Goal: Transaction & Acquisition: Subscribe to service/newsletter

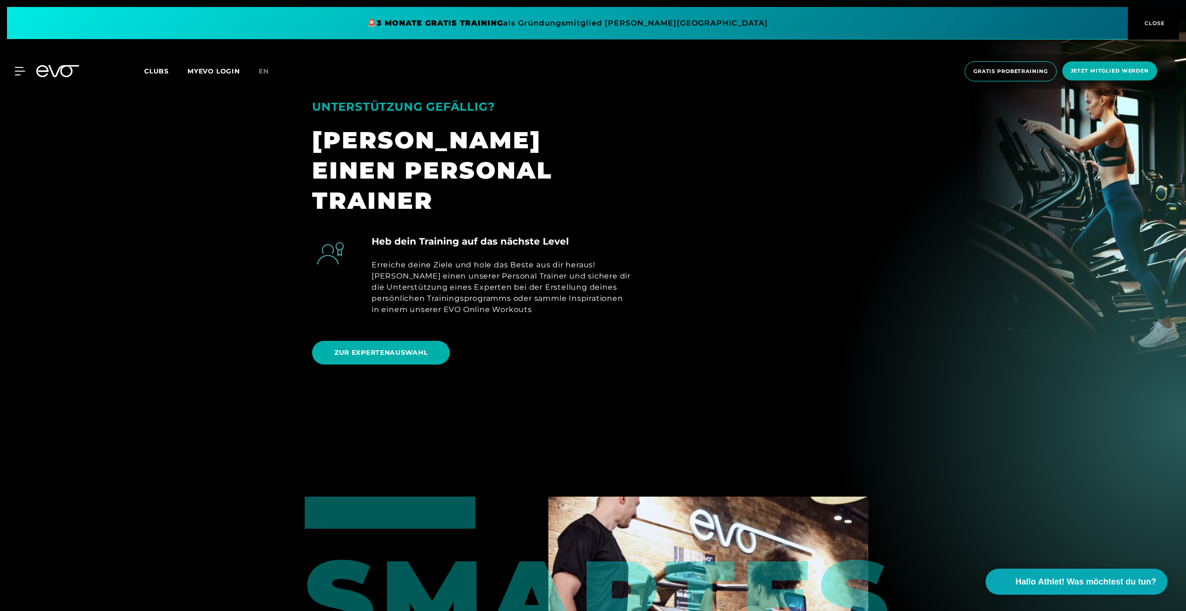
scroll to position [837, 0]
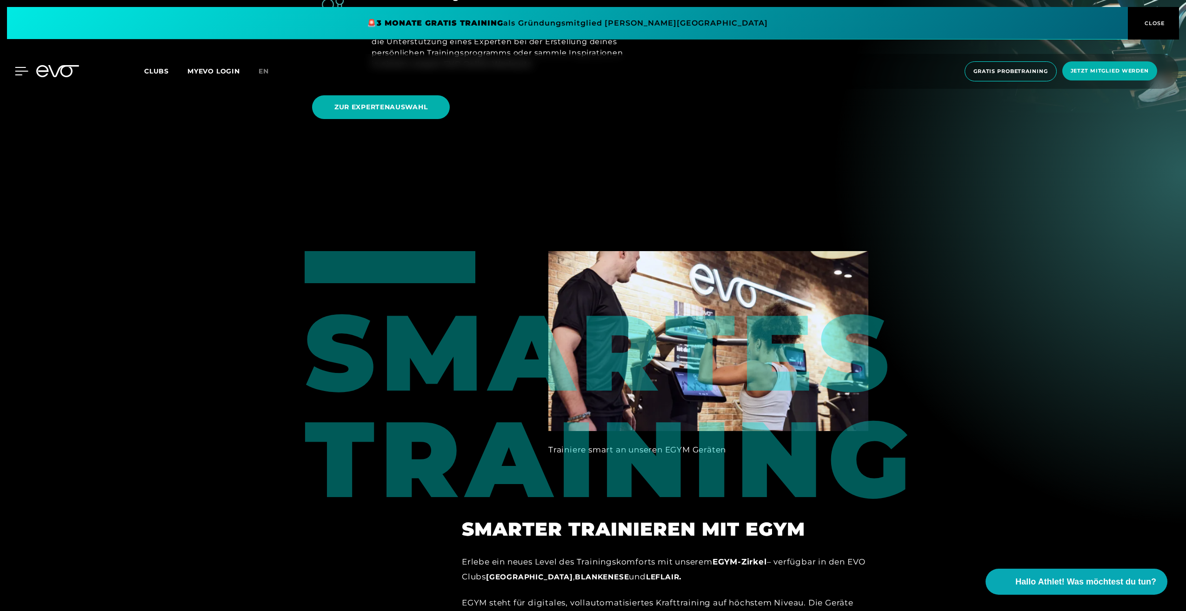
click at [23, 71] on icon at bounding box center [21, 70] width 13 height 7
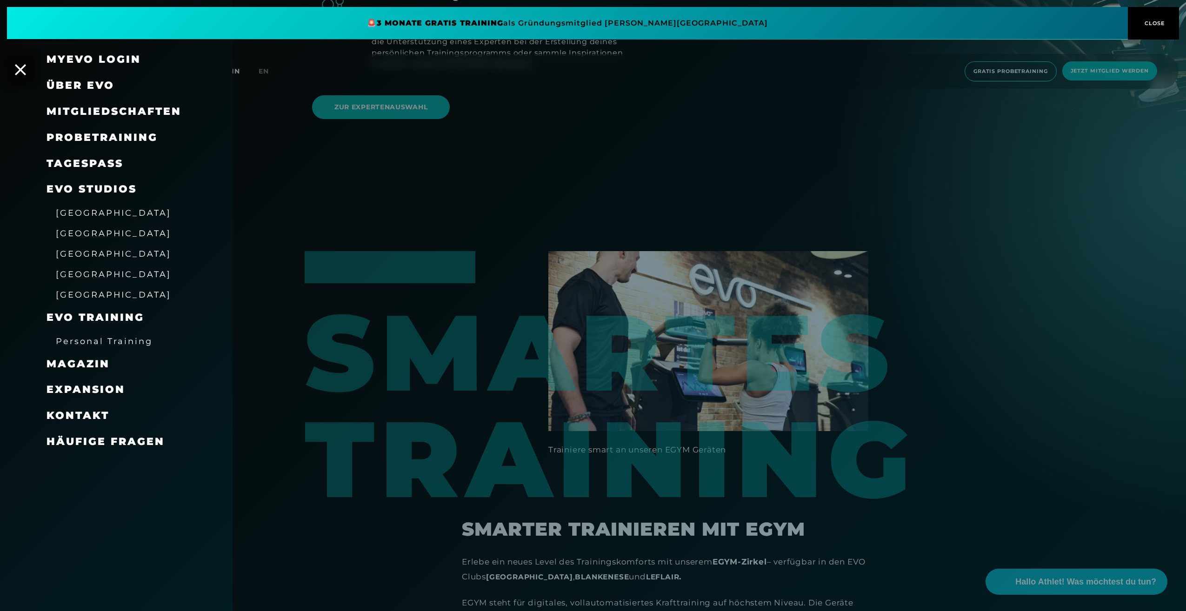
click at [85, 255] on span "[GEOGRAPHIC_DATA]" at bounding box center [113, 254] width 115 height 10
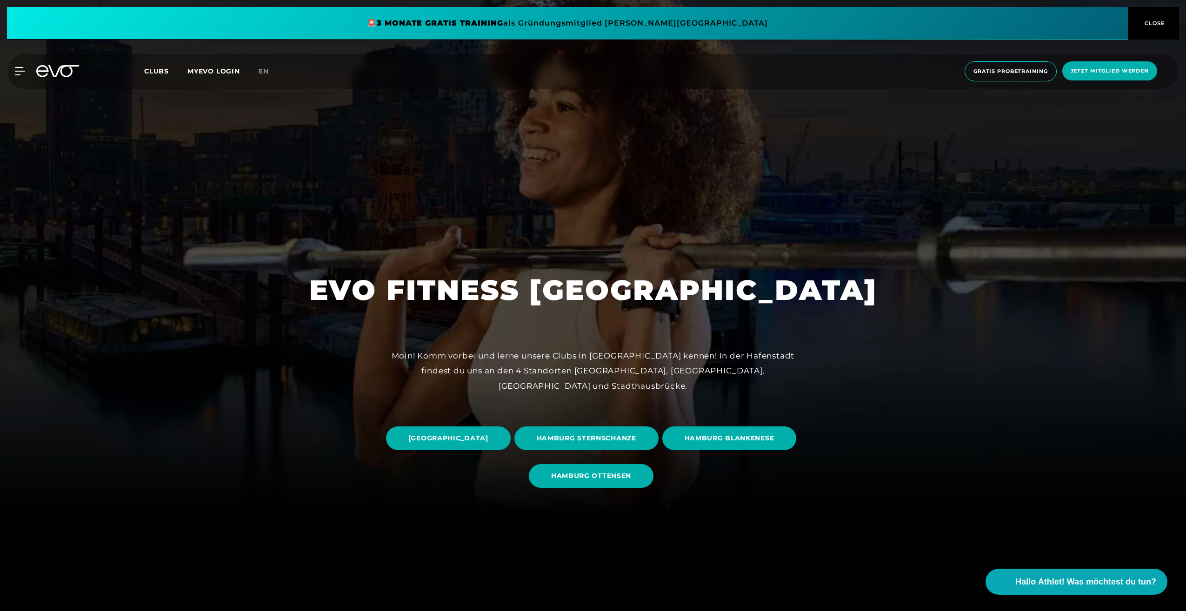
scroll to position [232, 0]
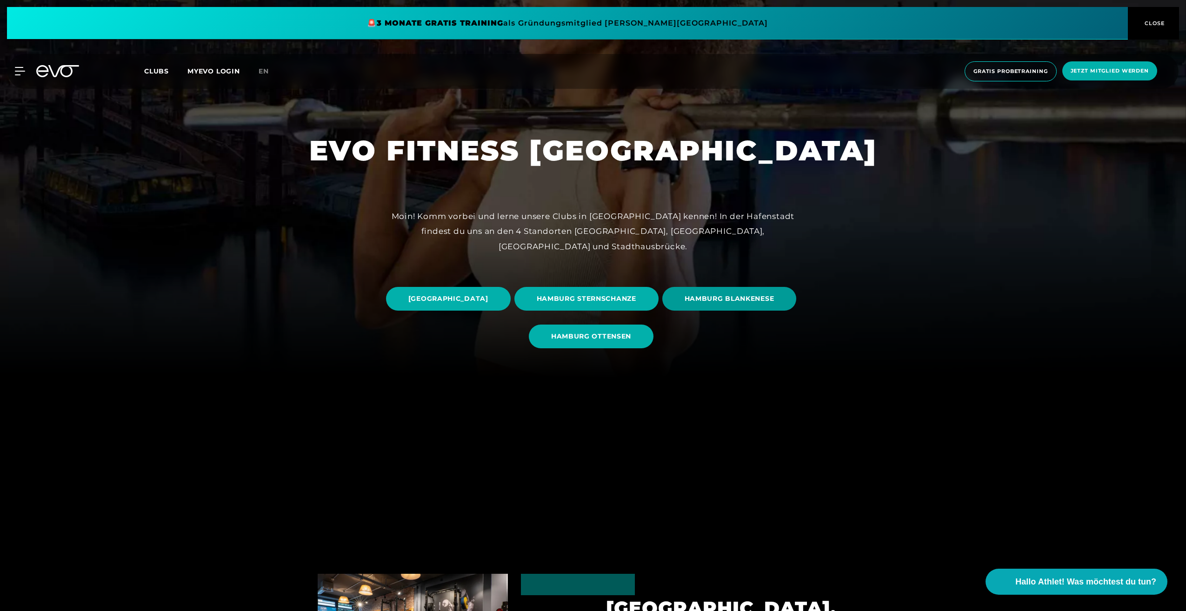
click at [684, 304] on span "HAMBURG BLANKENESE" at bounding box center [729, 299] width 90 height 10
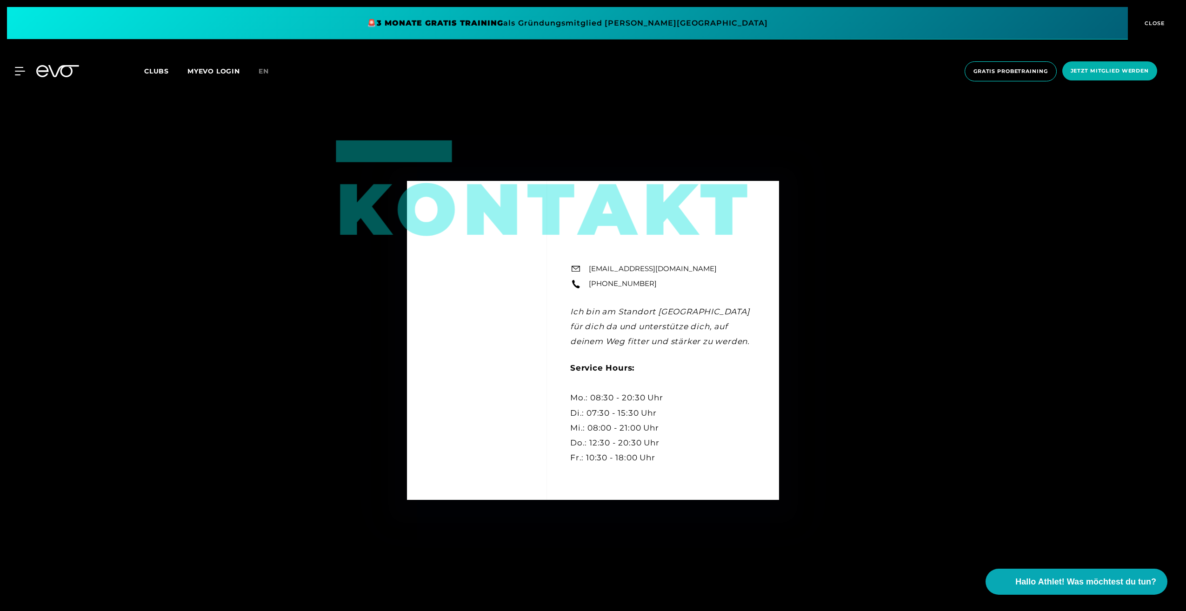
scroll to position [3301, 0]
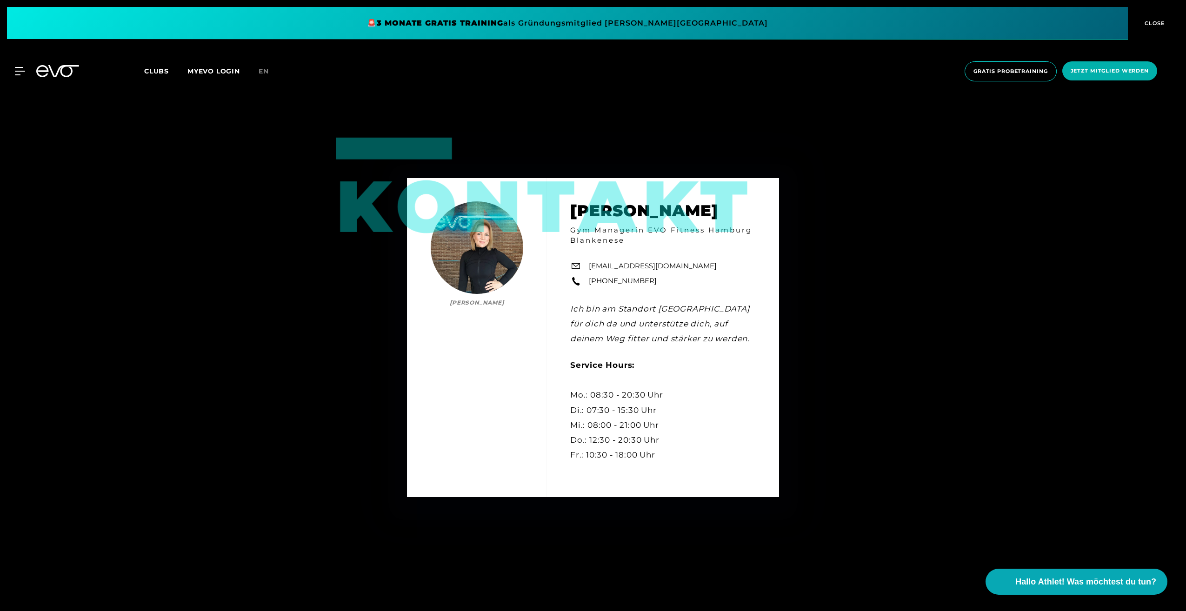
click at [159, 75] on span "Clubs" at bounding box center [156, 71] width 25 height 8
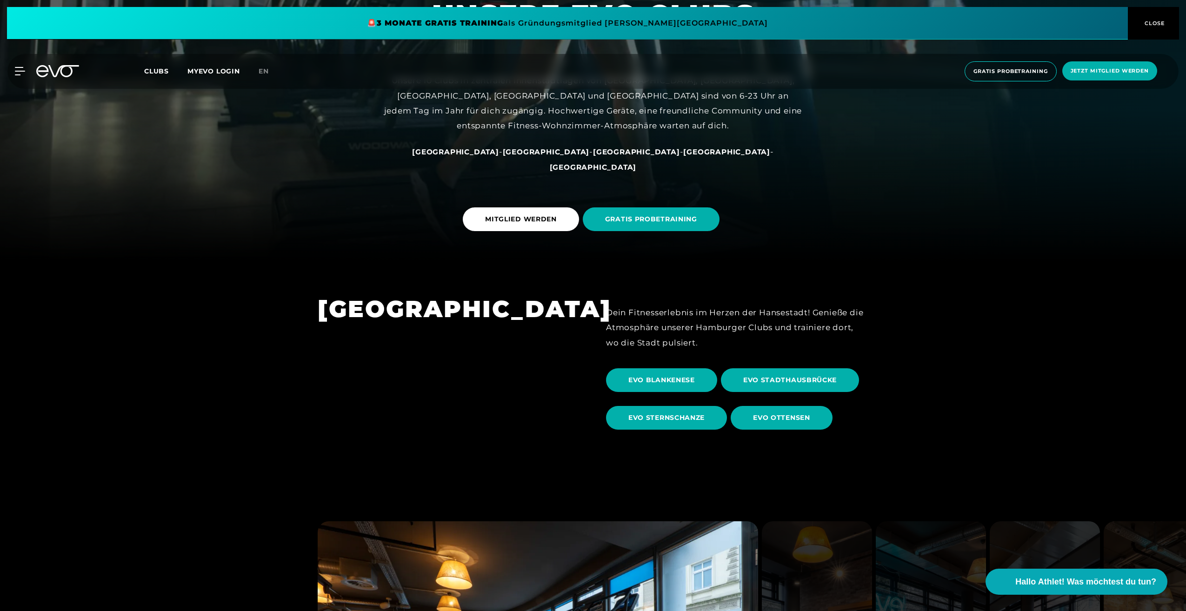
scroll to position [418, 0]
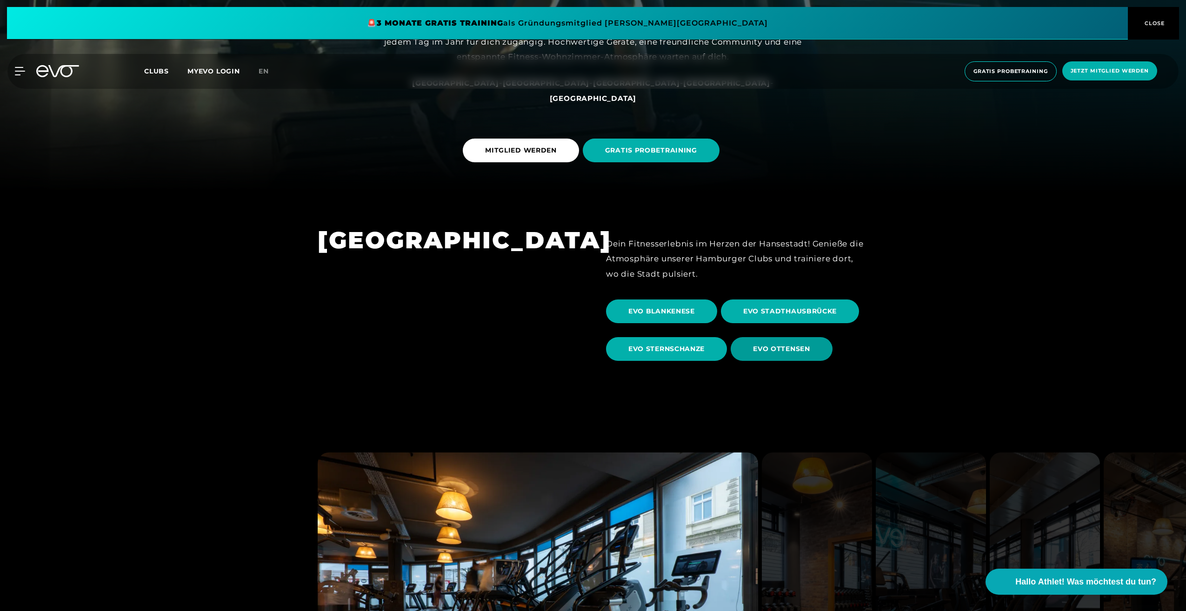
click at [777, 349] on span "EVO OTTENSEN" at bounding box center [781, 349] width 57 height 10
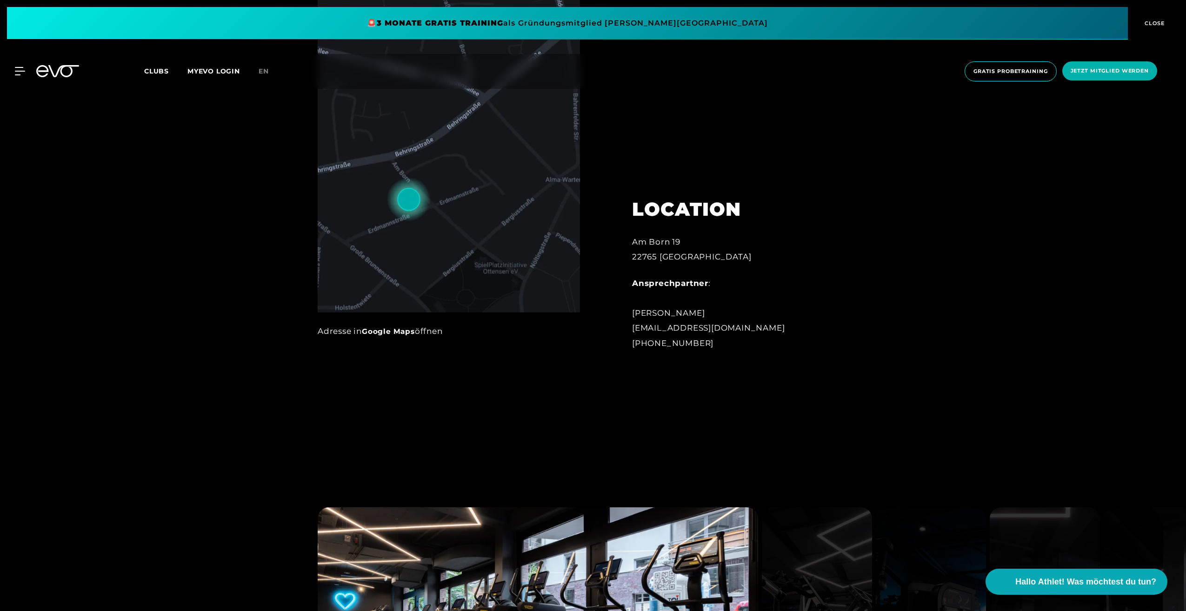
scroll to position [697, 0]
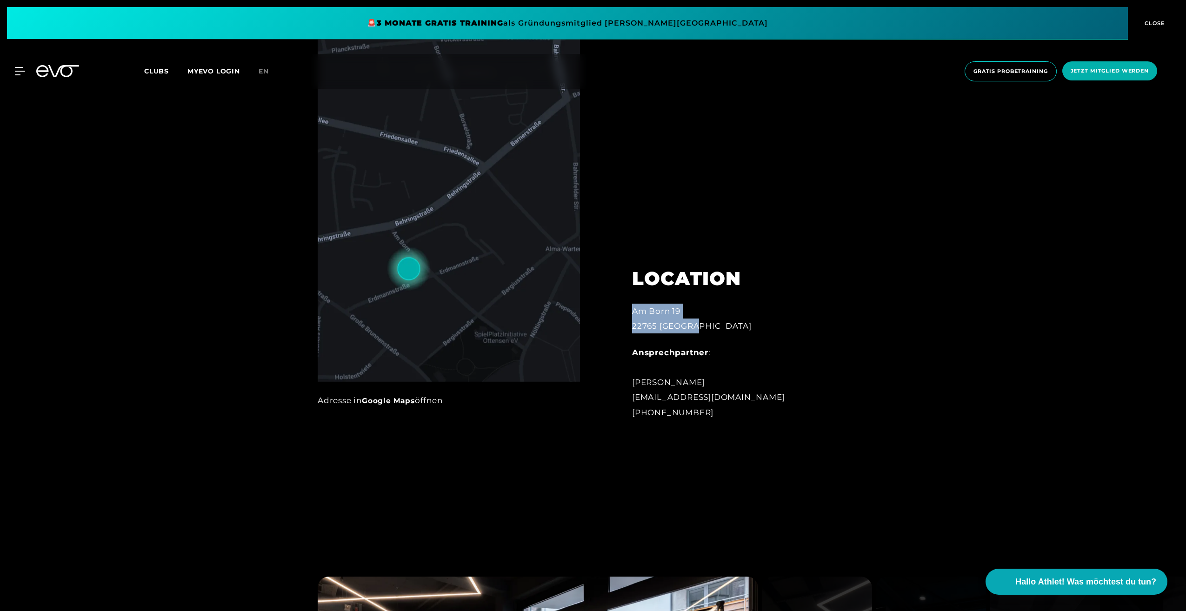
drag, startPoint x: 700, startPoint y: 325, endPoint x: 626, endPoint y: 316, distance: 74.6
click at [626, 316] on div "LOCATION [STREET_ADDRESS] Ansprechpartner : [PERSON_NAME] [EMAIL_ADDRESS][DOMAI…" at bounding box center [734, 337] width 231 height 187
copy div "[STREET_ADDRESS]"
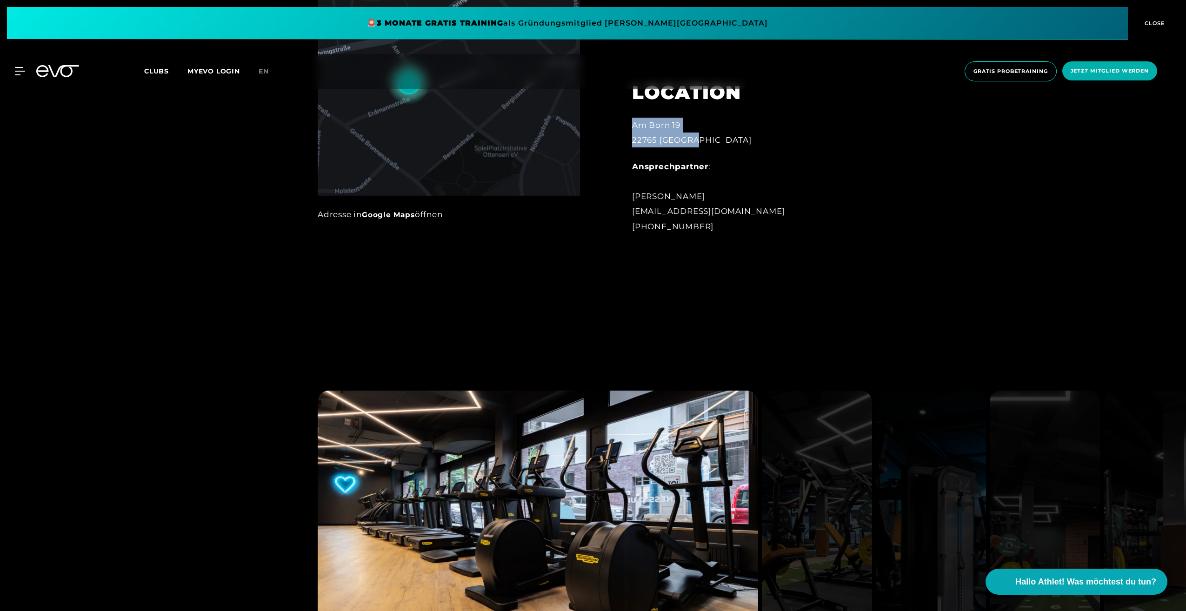
scroll to position [1209, 0]
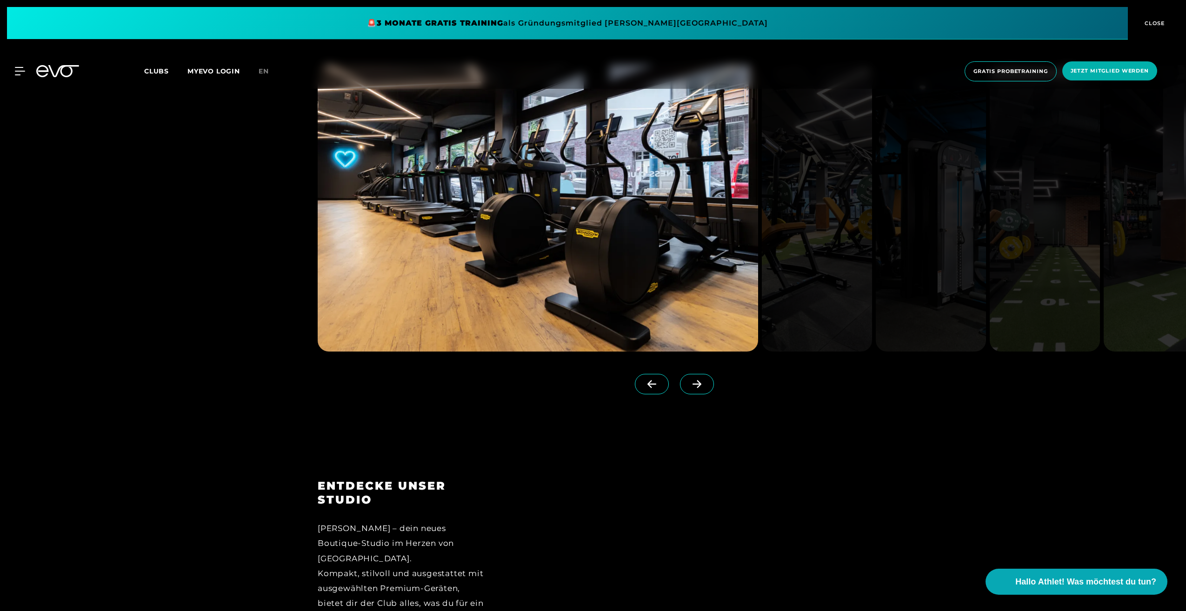
click at [692, 384] on icon at bounding box center [696, 384] width 9 height 8
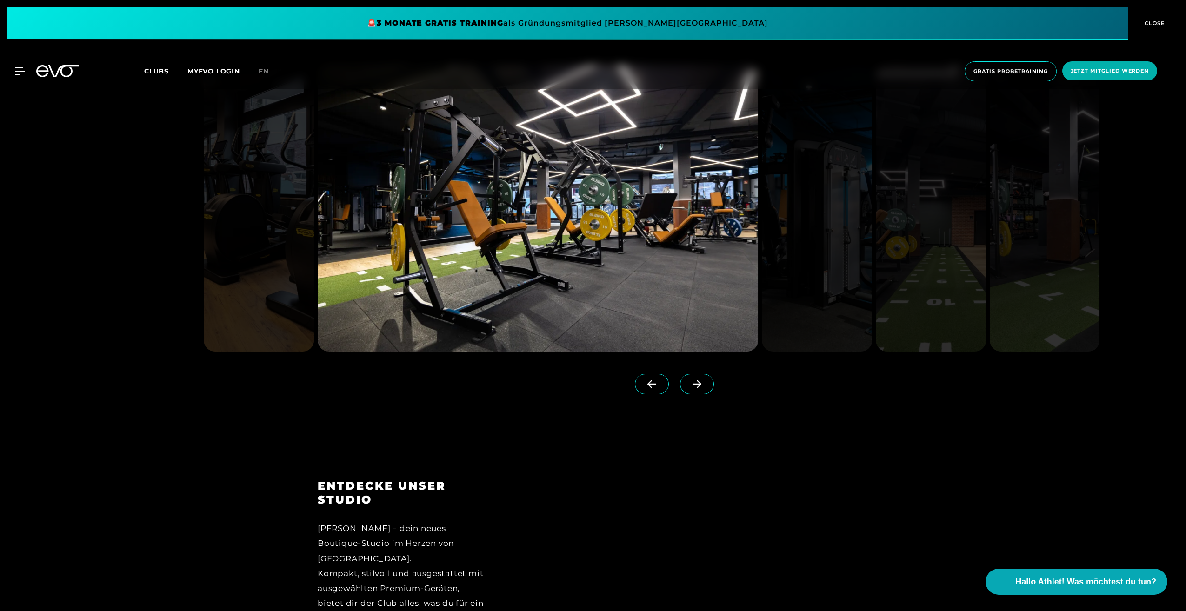
click at [646, 382] on span at bounding box center [652, 384] width 34 height 20
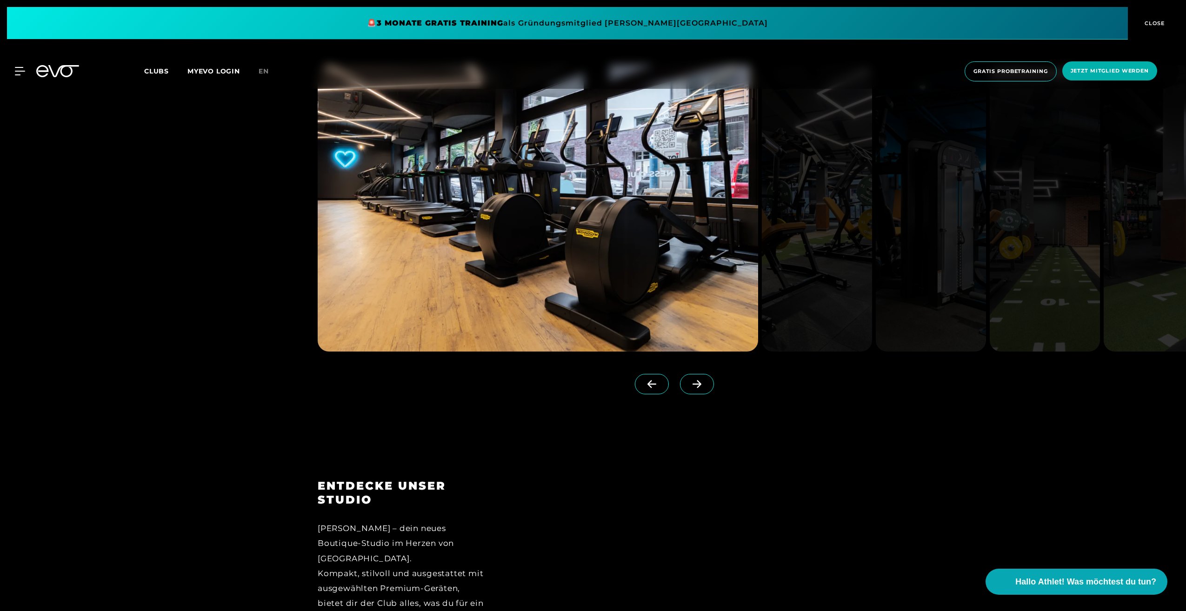
click at [689, 382] on icon at bounding box center [697, 384] width 16 height 8
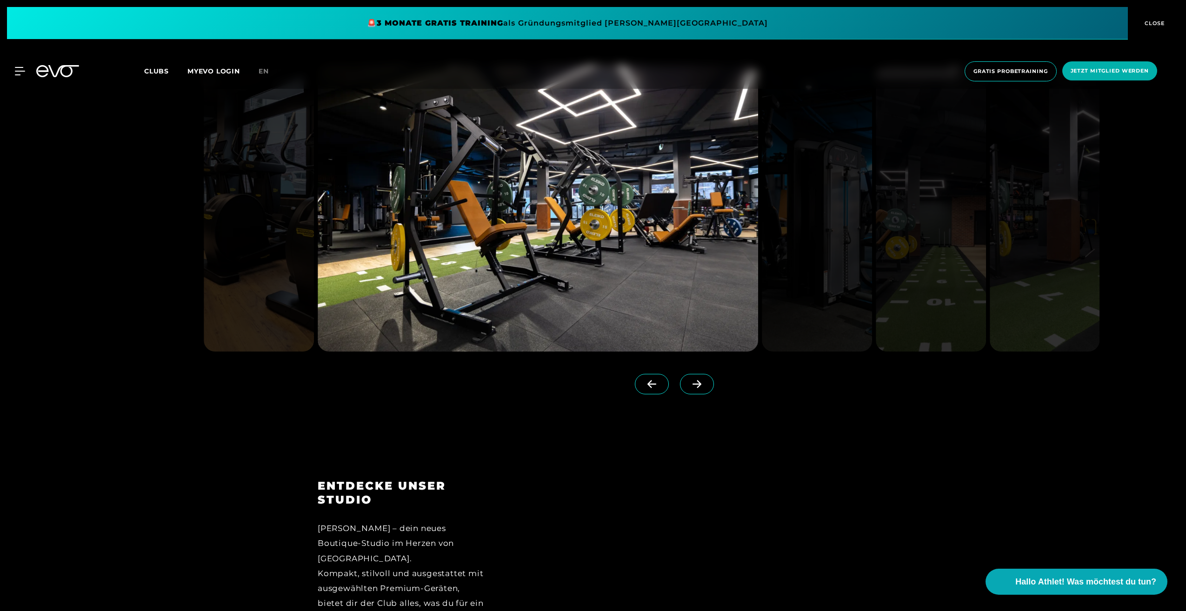
click at [689, 382] on icon at bounding box center [697, 384] width 16 height 8
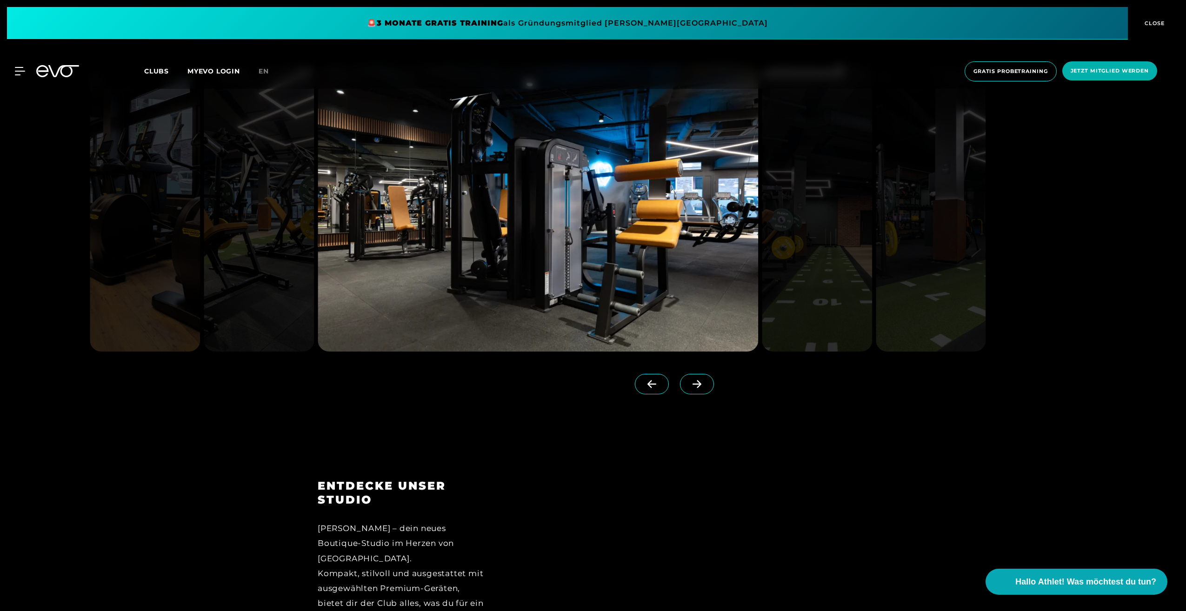
click at [689, 382] on icon at bounding box center [697, 384] width 16 height 8
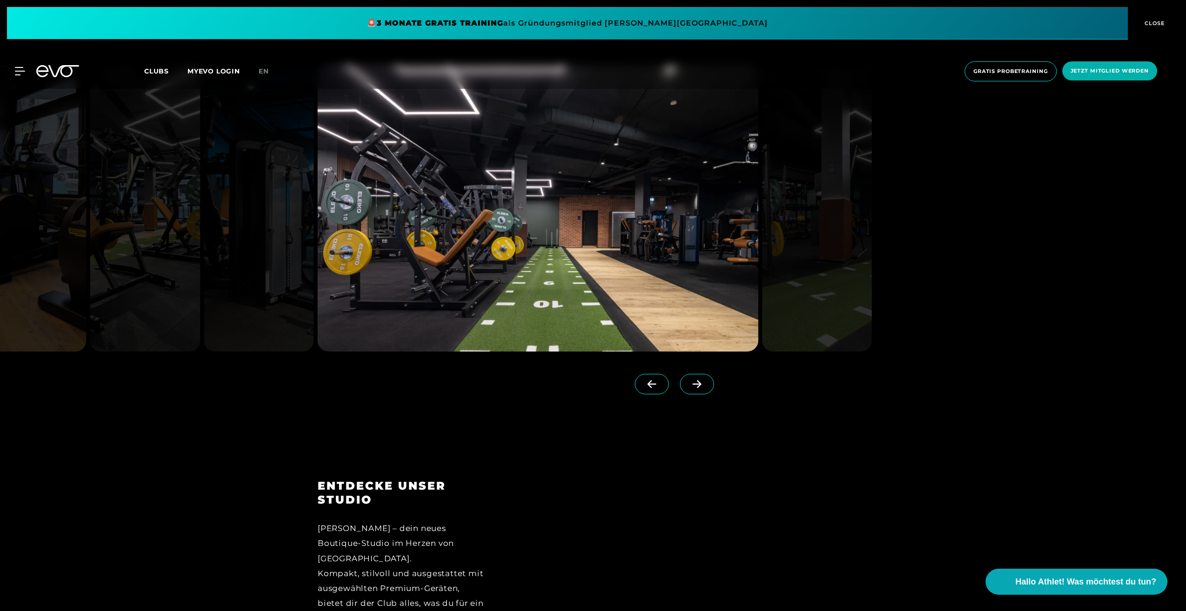
click at [689, 382] on icon at bounding box center [697, 384] width 16 height 8
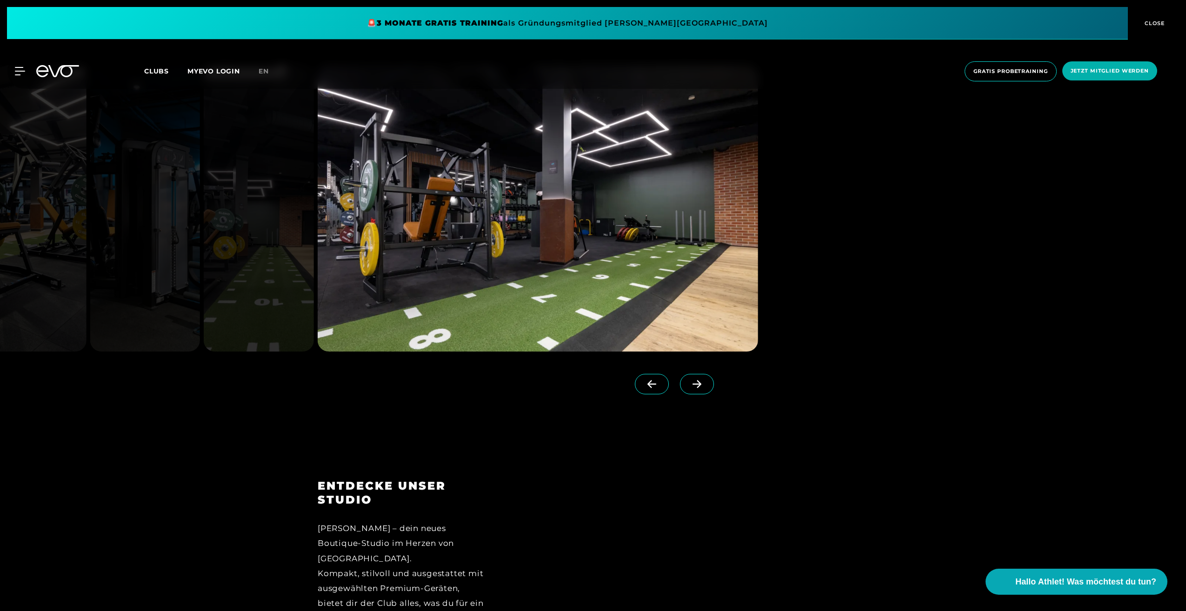
click at [689, 382] on icon at bounding box center [697, 384] width 16 height 8
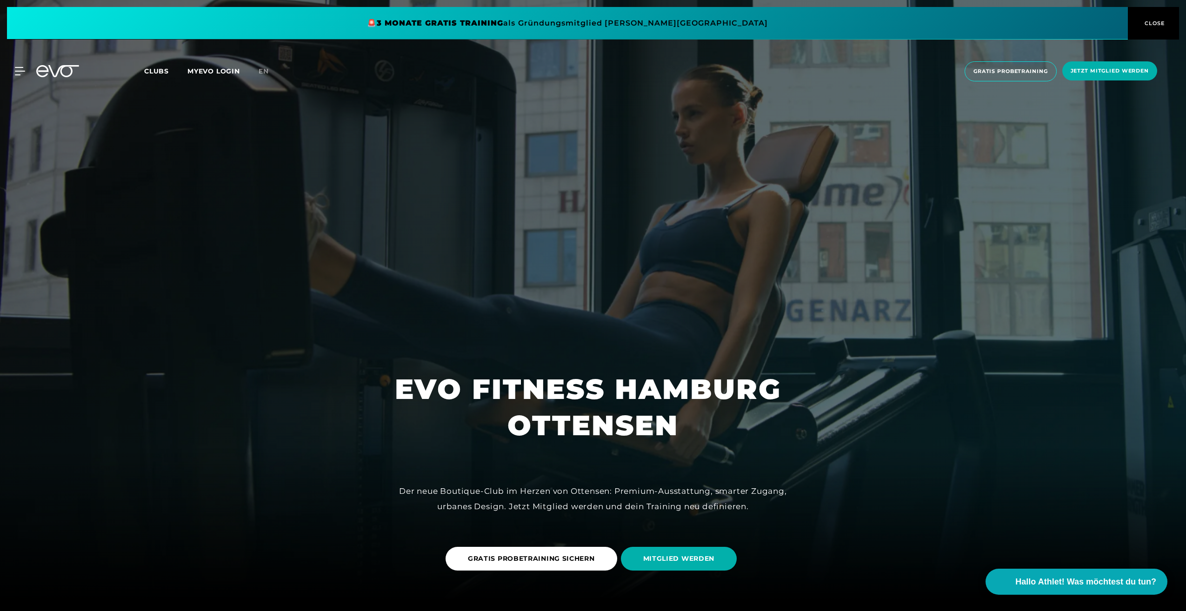
scroll to position [0, 0]
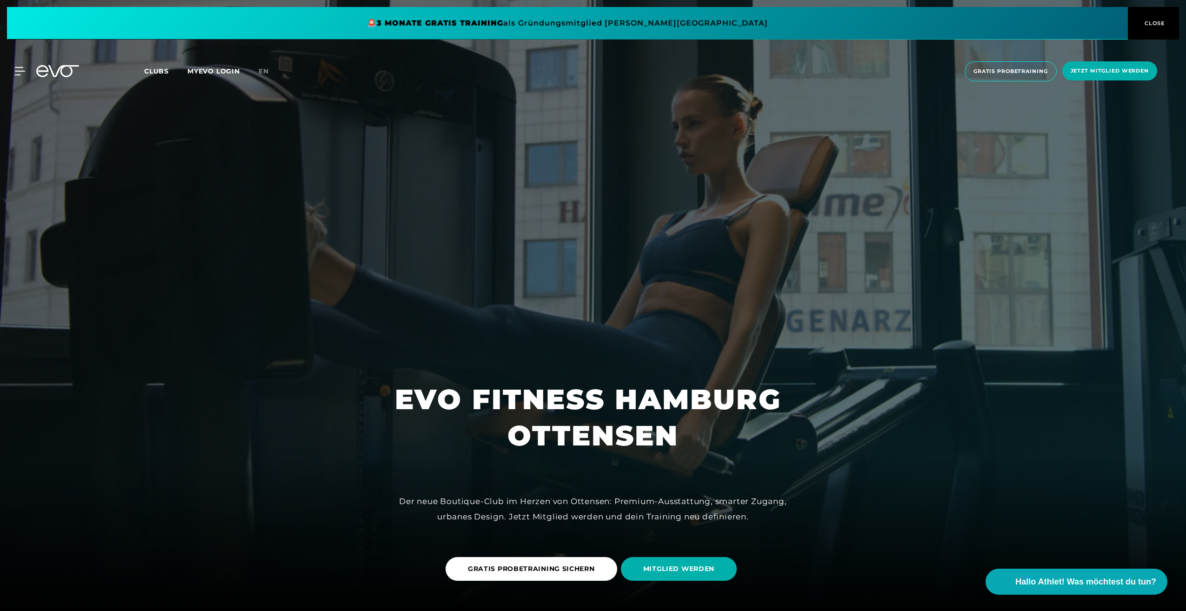
click at [488, 22] on span at bounding box center [567, 23] width 1121 height 33
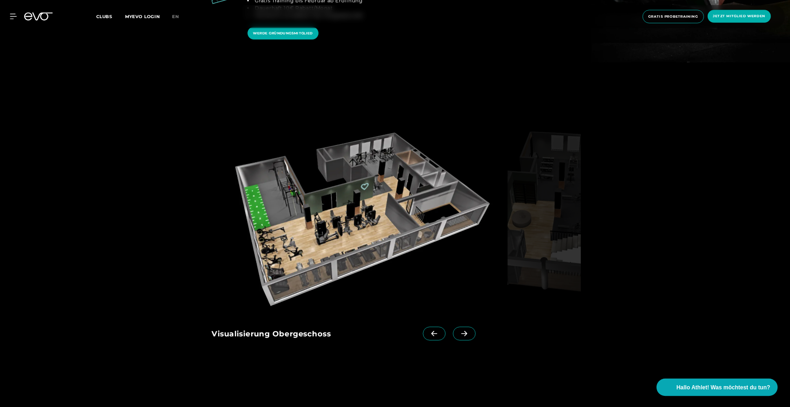
scroll to position [1581, 0]
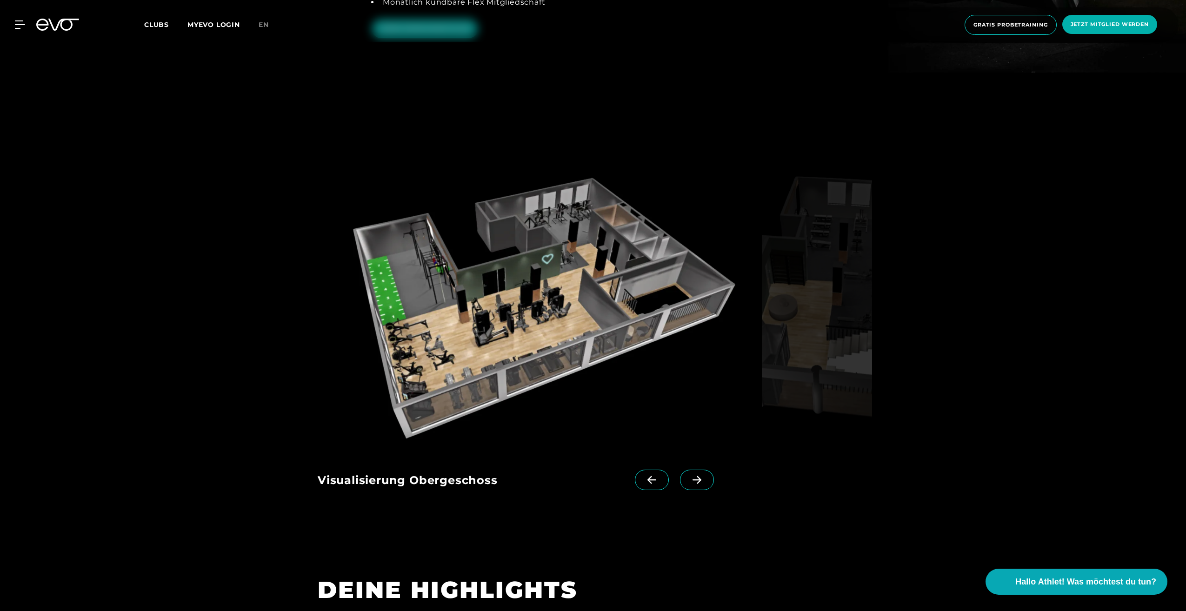
click at [459, 278] on img at bounding box center [538, 304] width 440 height 286
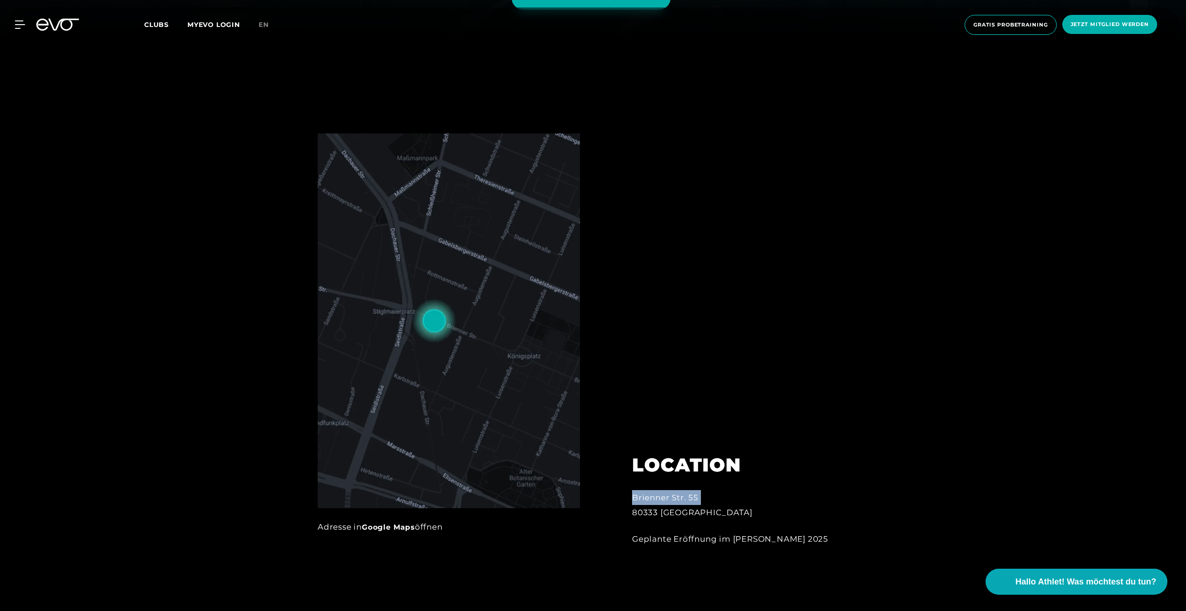
scroll to position [574, 0]
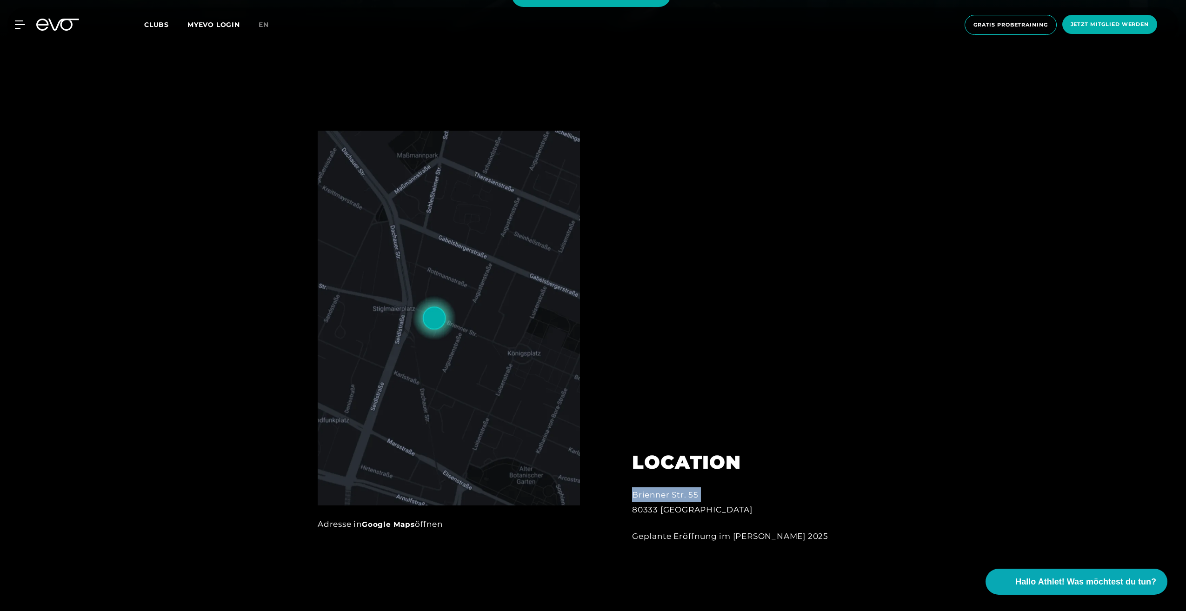
click at [153, 23] on span "Clubs" at bounding box center [156, 24] width 25 height 8
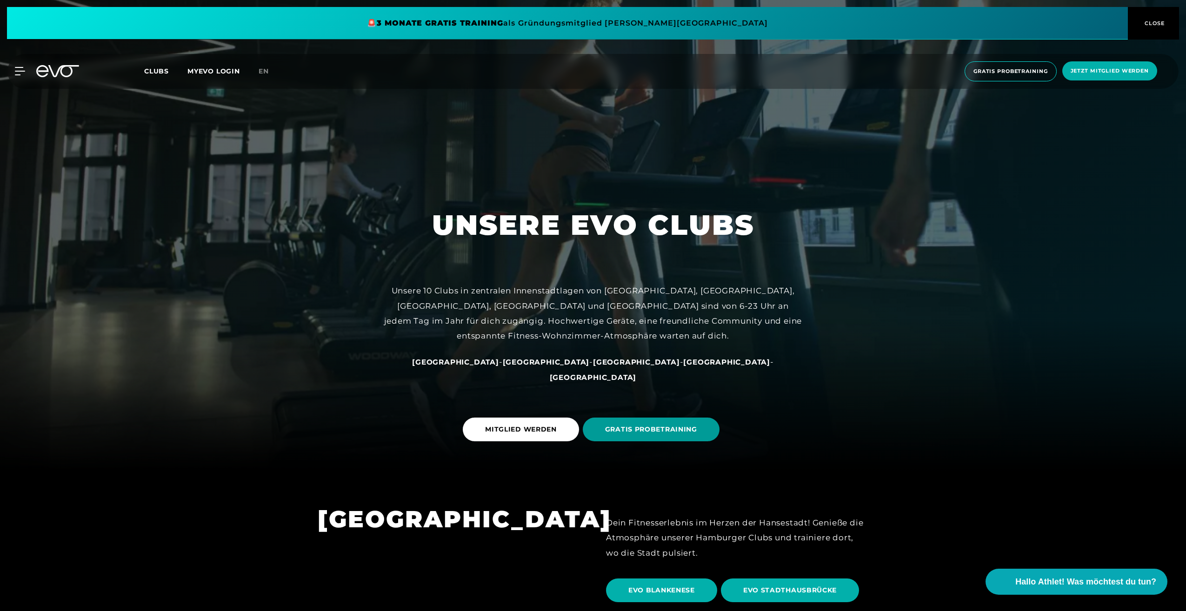
scroll to position [418, 0]
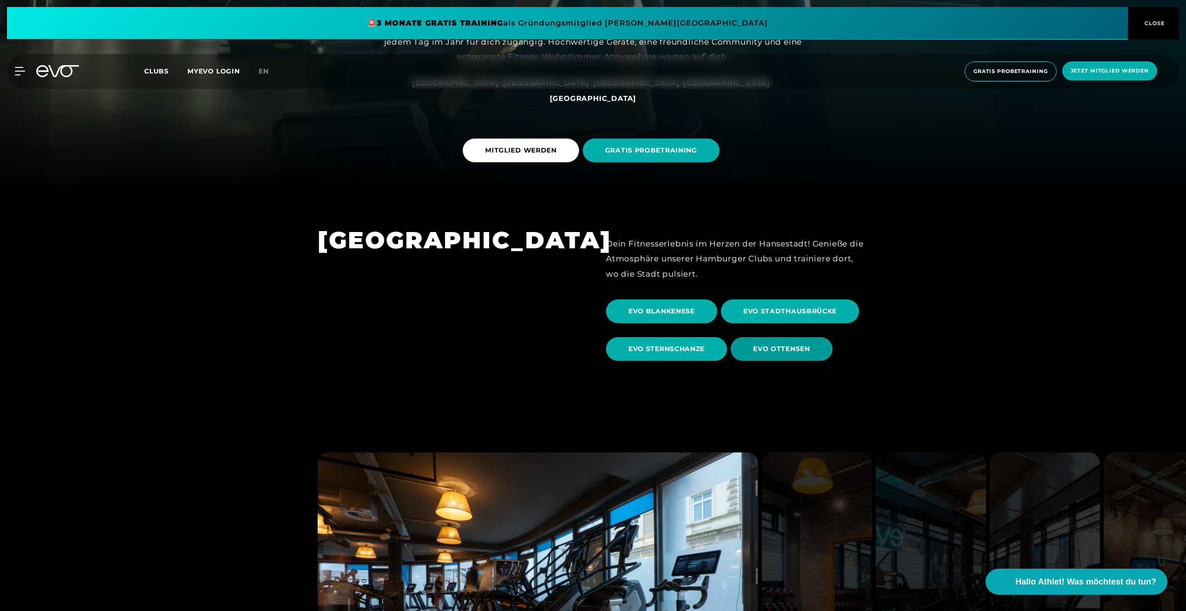
click at [790, 350] on span "EVO OTTENSEN" at bounding box center [781, 349] width 57 height 10
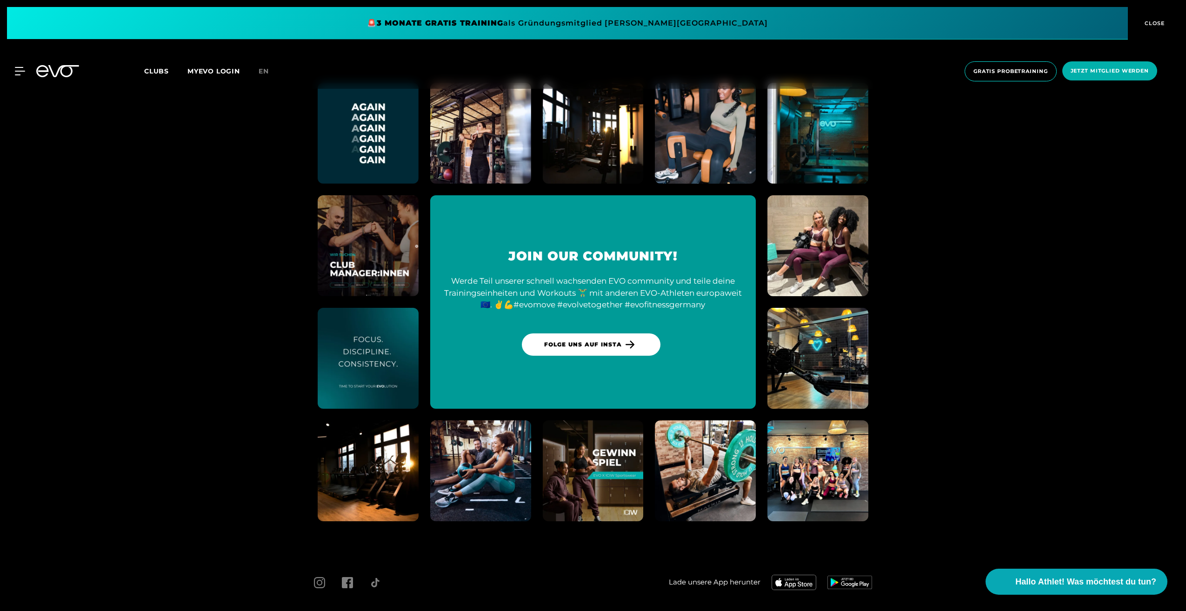
scroll to position [4398, 0]
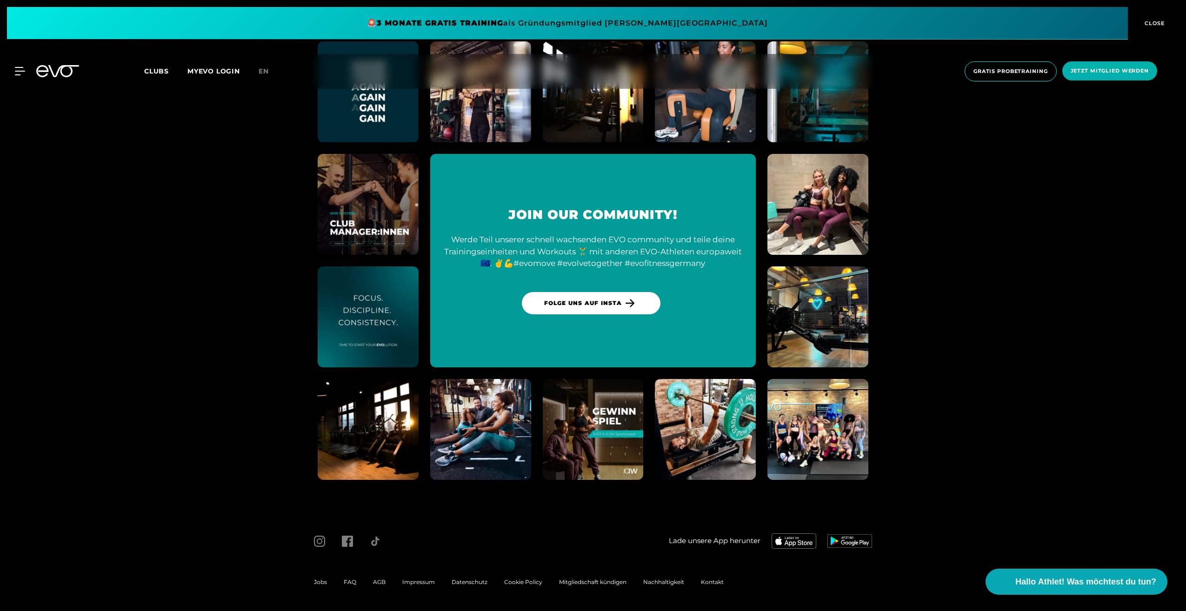
click at [800, 430] on img at bounding box center [817, 429] width 111 height 111
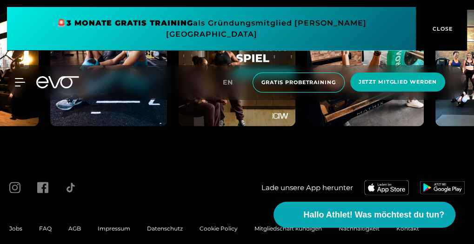
scroll to position [3668, 0]
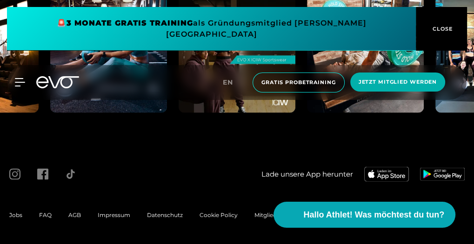
drag, startPoint x: 419, startPoint y: 112, endPoint x: 368, endPoint y: 115, distance: 50.8
drag, startPoint x: 421, startPoint y: 137, endPoint x: 328, endPoint y: 142, distance: 92.7
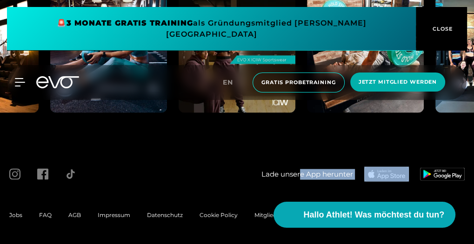
drag, startPoint x: 386, startPoint y: 158, endPoint x: 306, endPoint y: 153, distance: 80.1
click at [306, 153] on div "Lade unsere App herunter Jobs FAQ AGB Impressum Datenschutz Cookie Policy Mitgl…" at bounding box center [237, 195] width 474 height 99
drag, startPoint x: 306, startPoint y: 153, endPoint x: 357, endPoint y: 146, distance: 51.5
click at [357, 146] on div "Lade unsere App herunter Jobs FAQ AGB Impressum Datenschutz Cookie Policy Mitgl…" at bounding box center [237, 195] width 474 height 99
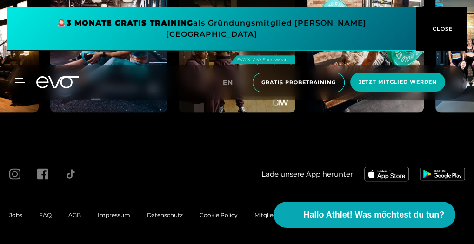
drag, startPoint x: 394, startPoint y: 142, endPoint x: 366, endPoint y: 139, distance: 27.5
drag, startPoint x: 385, startPoint y: 139, endPoint x: 338, endPoint y: 139, distance: 47.0
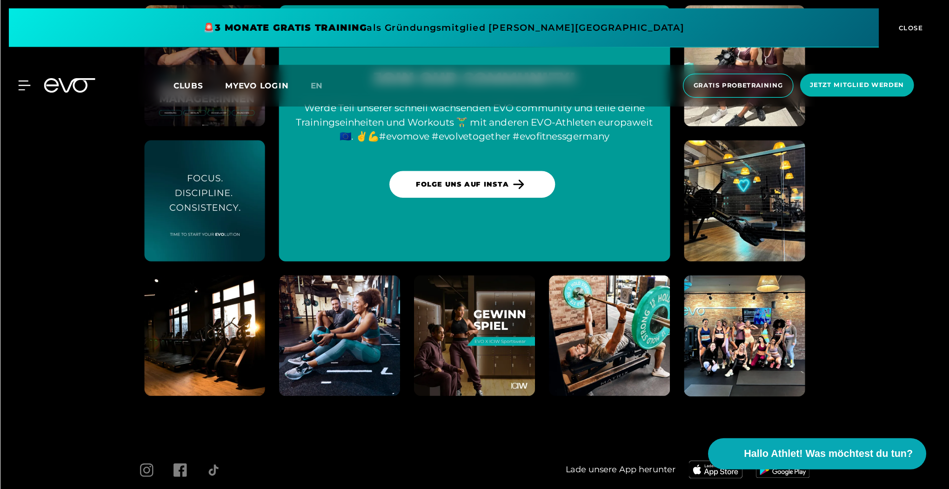
scroll to position [3820, 0]
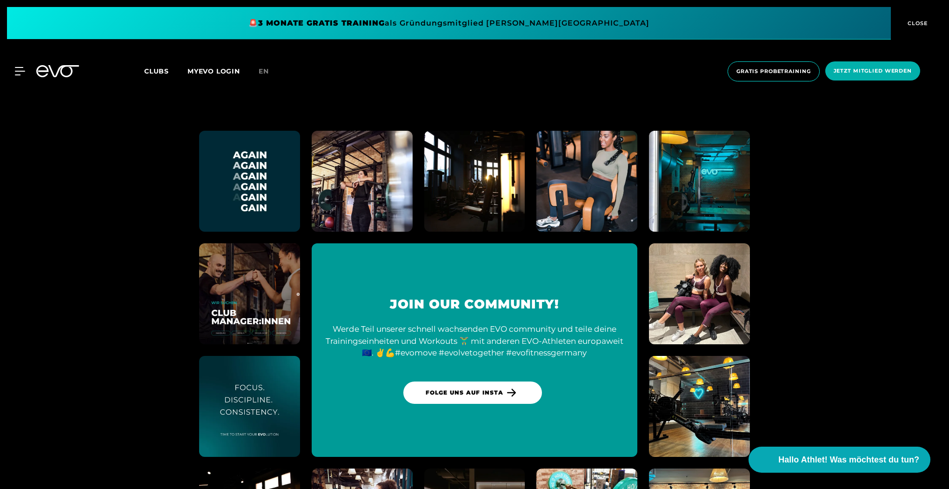
click at [153, 70] on span "Clubs" at bounding box center [156, 71] width 25 height 8
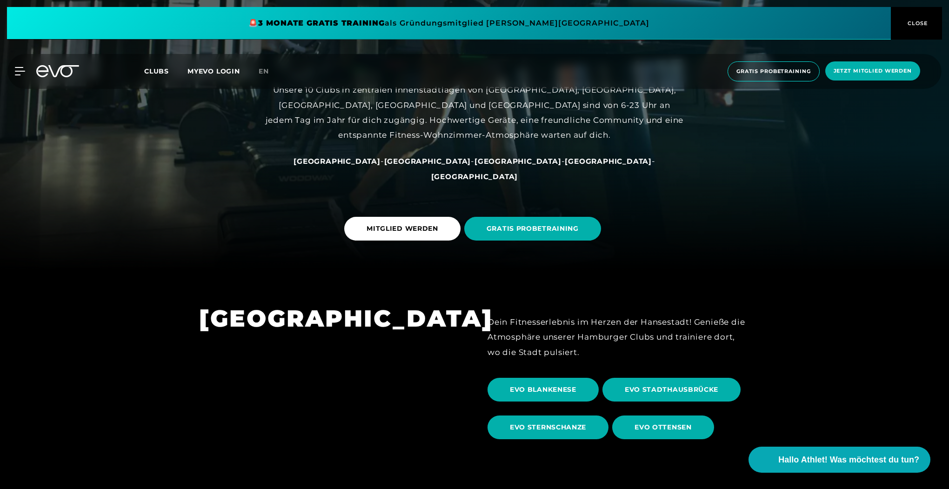
scroll to position [298, 0]
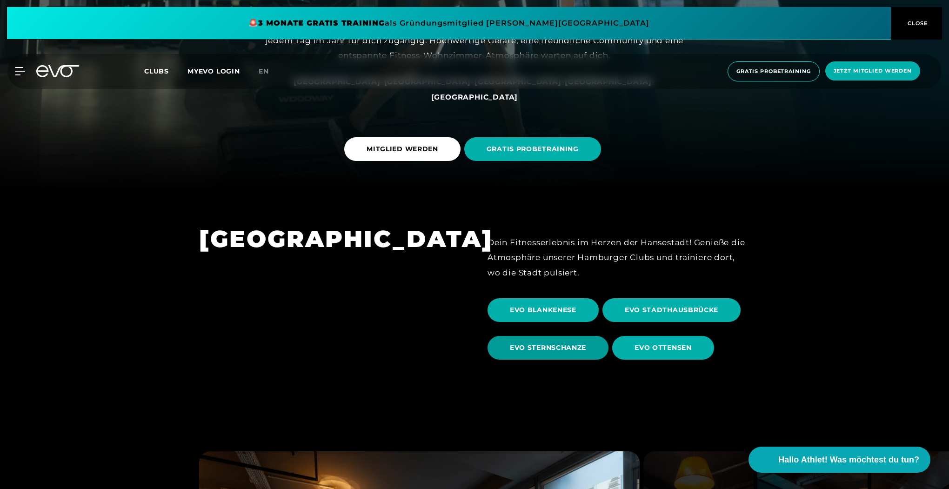
click at [550, 346] on span "EVO STERNSCHANZE" at bounding box center [548, 348] width 76 height 10
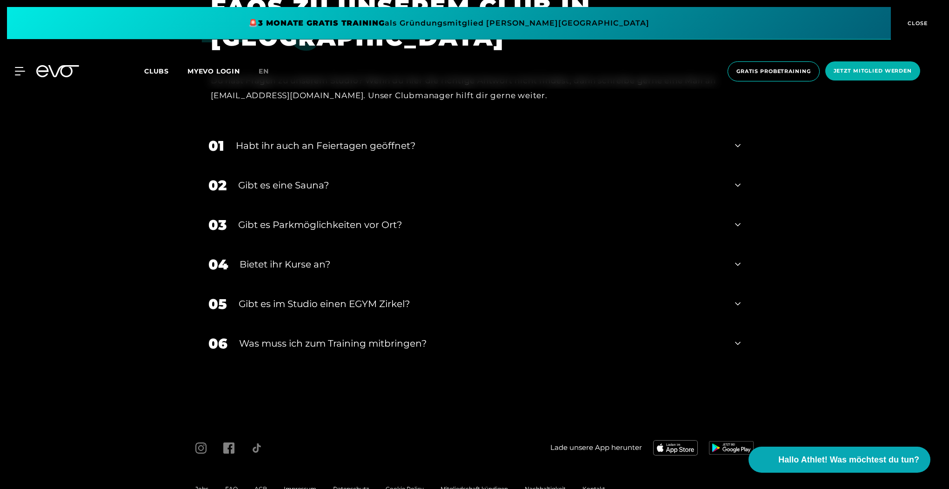
scroll to position [3426, 0]
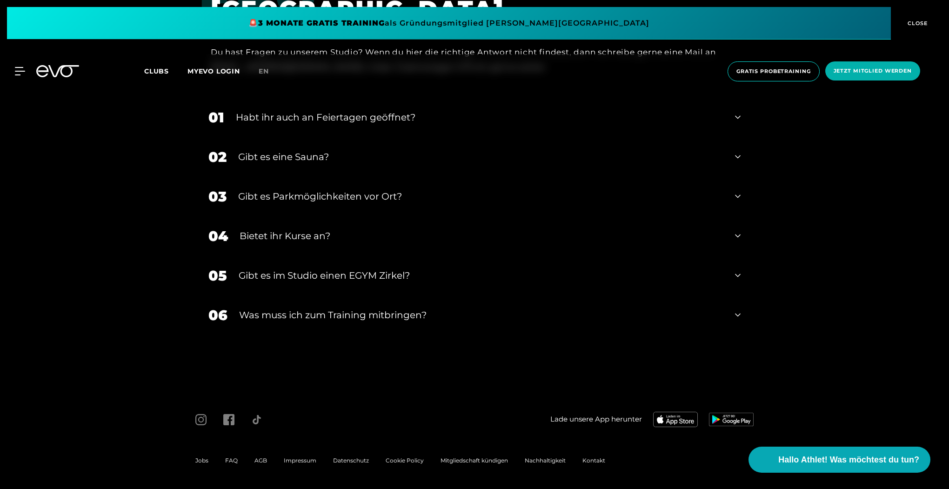
click at [156, 70] on span "Clubs" at bounding box center [156, 71] width 25 height 8
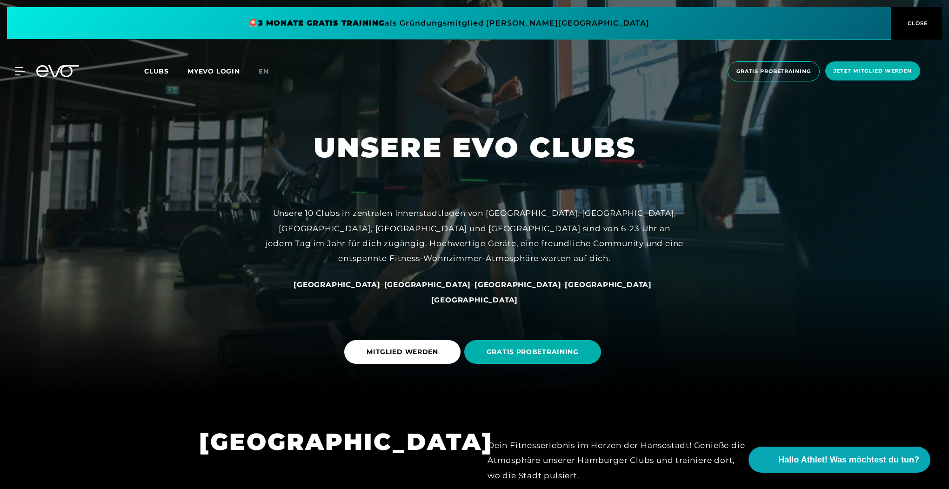
scroll to position [260, 0]
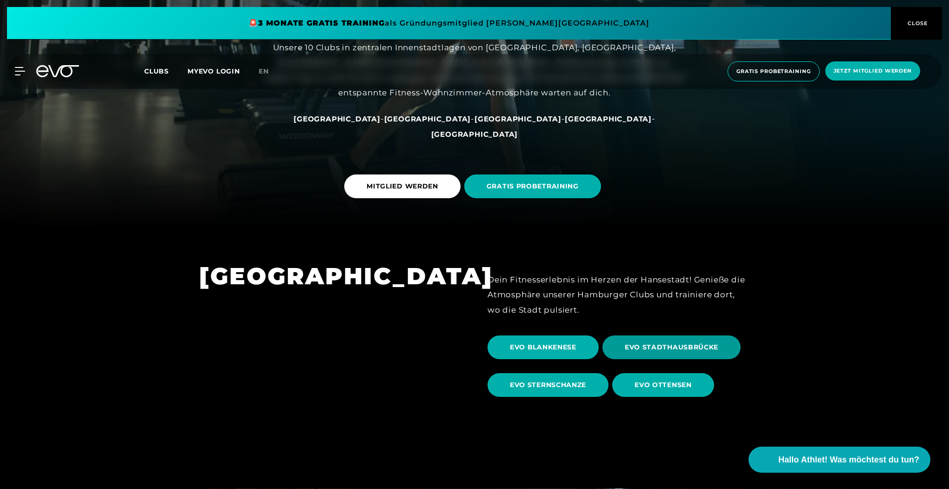
click at [675, 350] on span "EVO STADTHAUSBRÜCKE" at bounding box center [670, 347] width 93 height 10
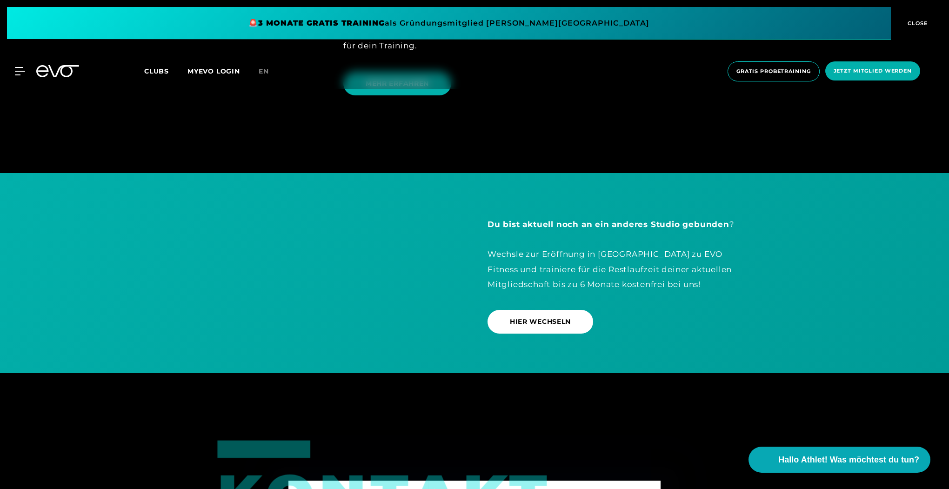
scroll to position [3125, 0]
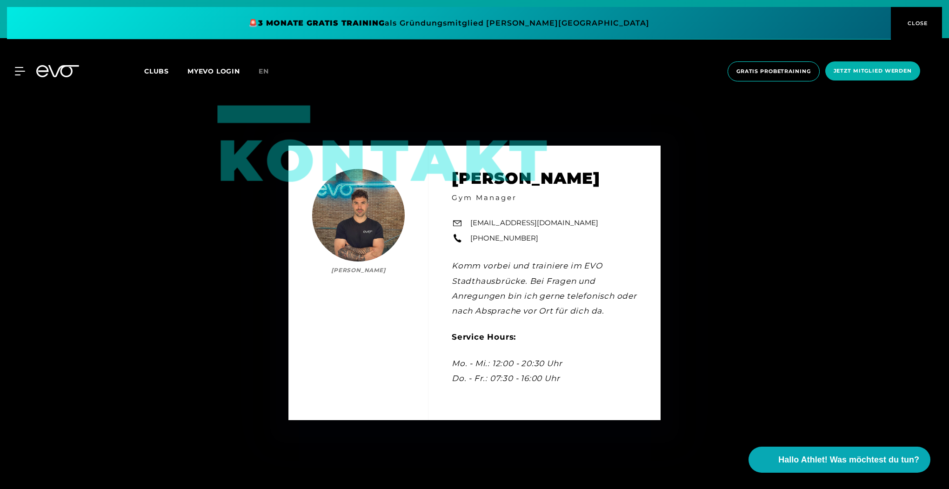
click at [153, 68] on span "Clubs" at bounding box center [156, 71] width 25 height 8
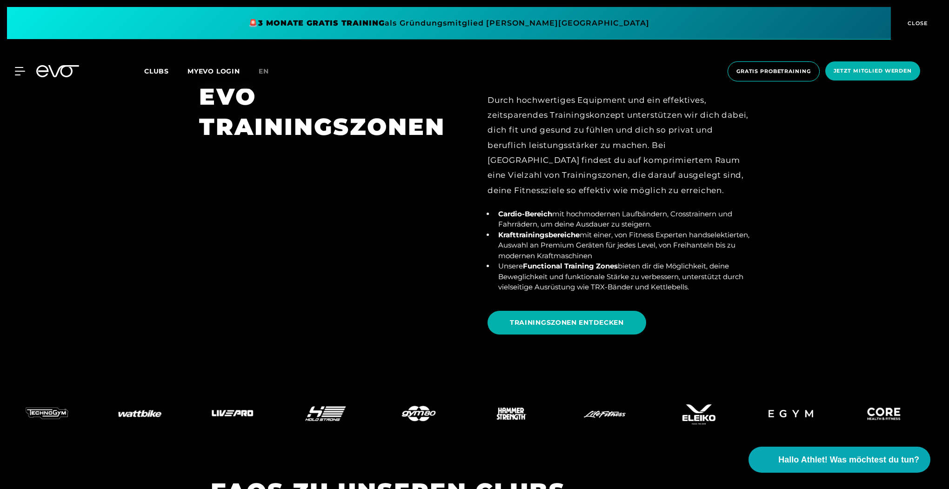
scroll to position [3608, 0]
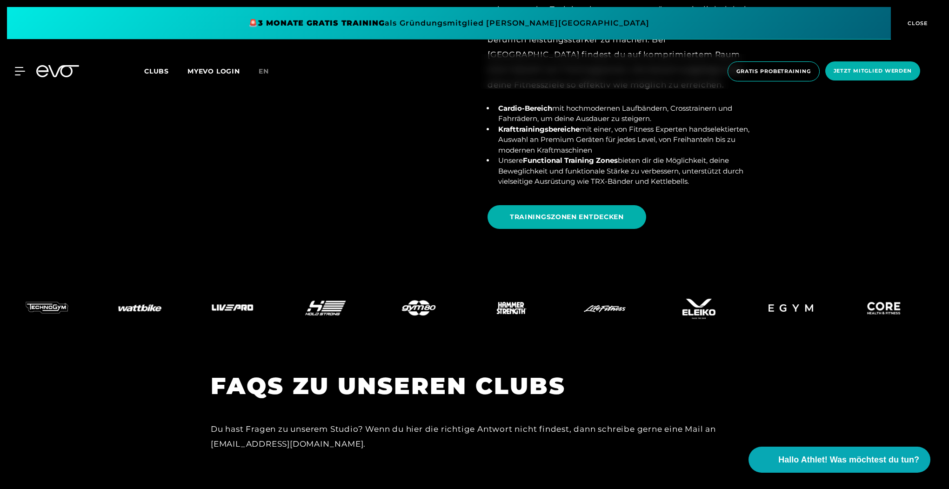
click at [153, 69] on span "Clubs" at bounding box center [156, 71] width 25 height 8
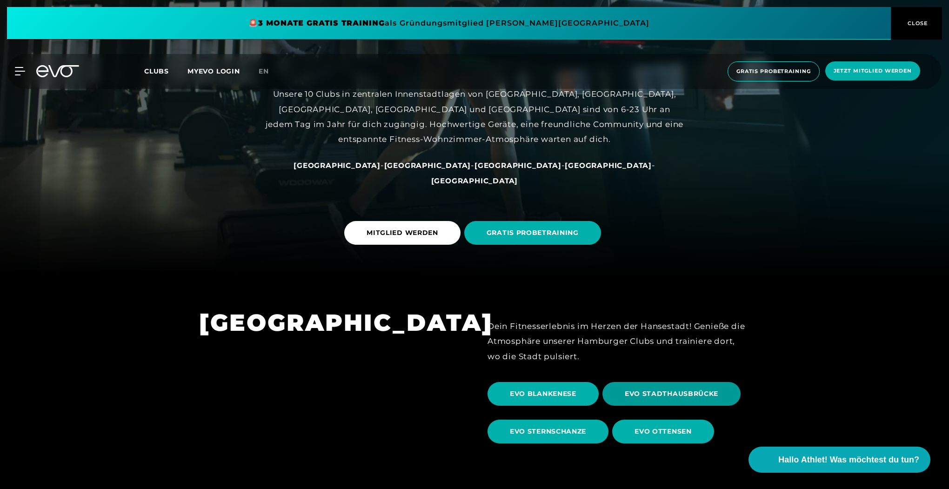
scroll to position [223, 0]
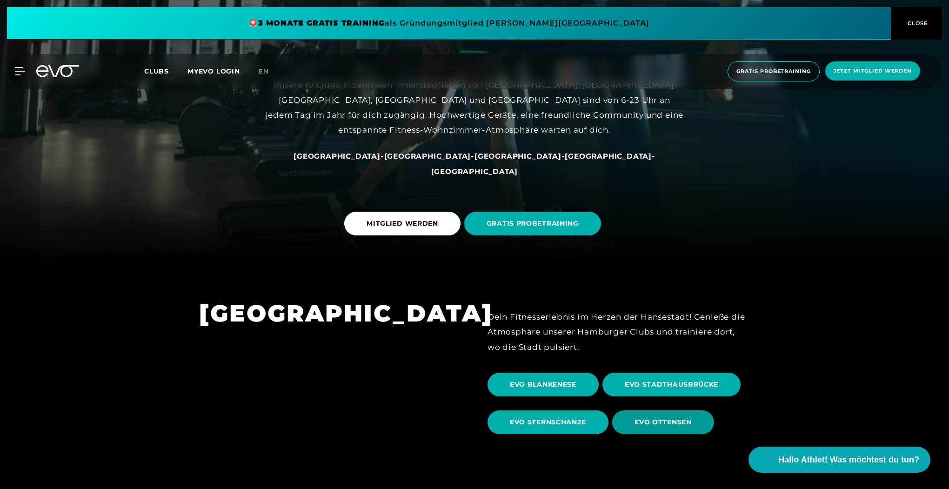
click at [659, 426] on span "EVO OTTENSEN" at bounding box center [662, 422] width 57 height 10
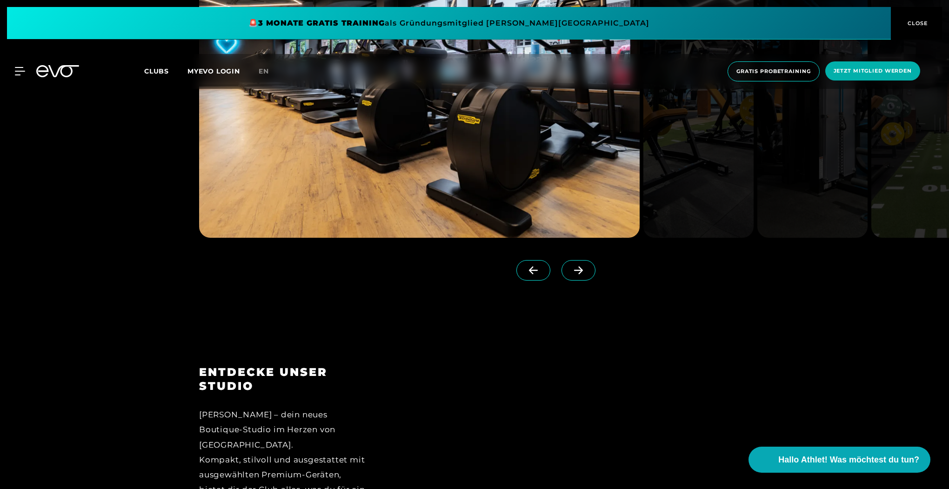
scroll to position [967, 0]
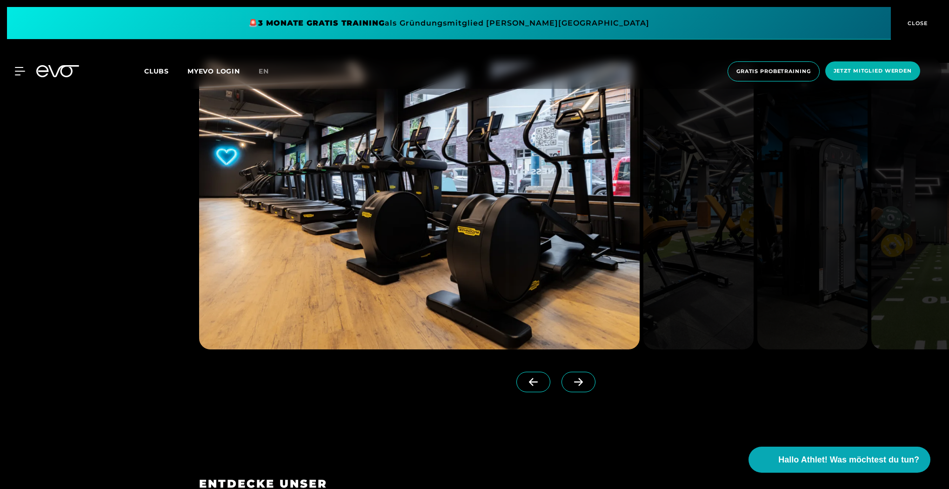
click at [570, 385] on icon at bounding box center [578, 382] width 16 height 8
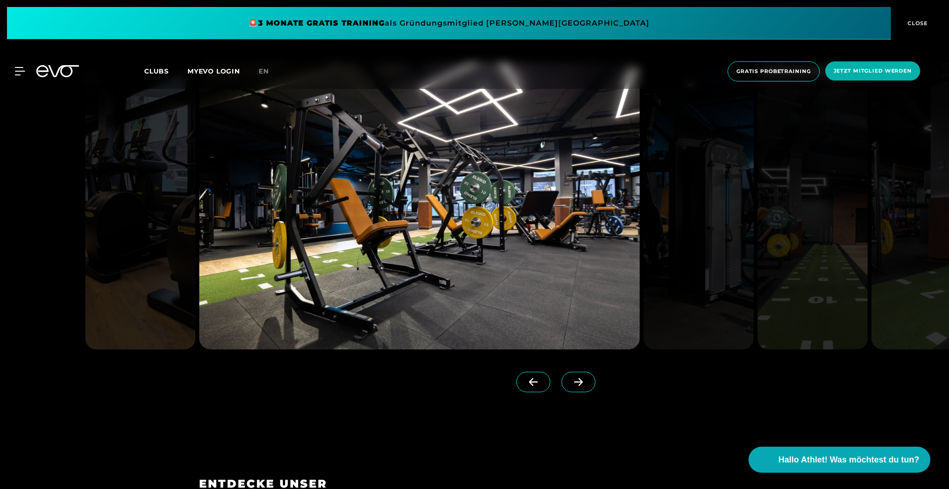
click at [570, 385] on icon at bounding box center [578, 382] width 16 height 8
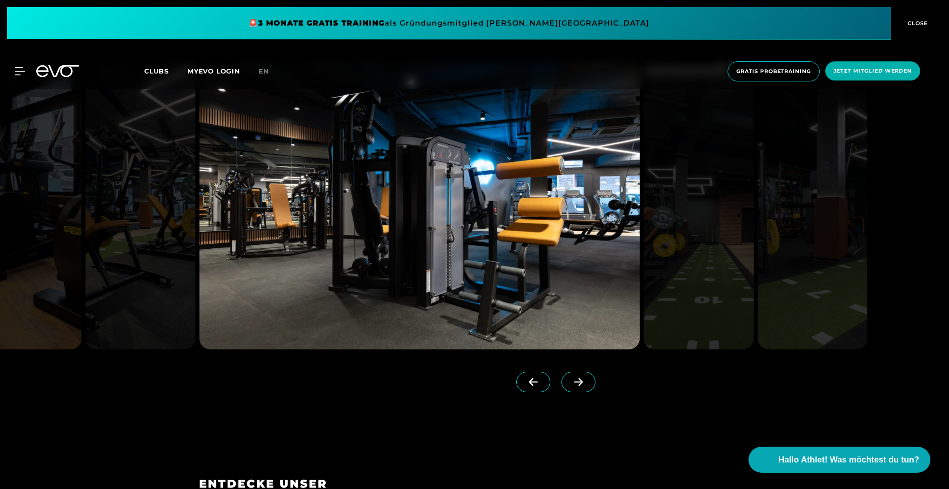
click at [570, 385] on icon at bounding box center [578, 382] width 16 height 8
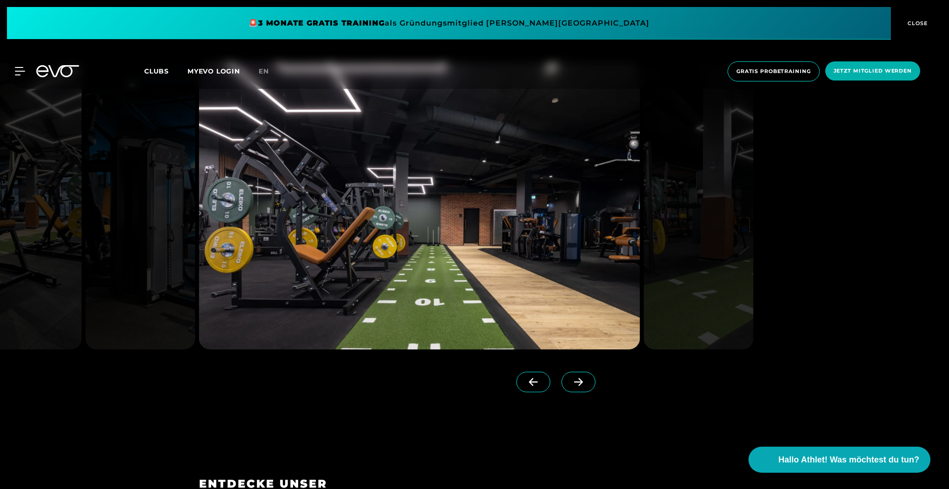
click at [570, 385] on icon at bounding box center [578, 382] width 16 height 8
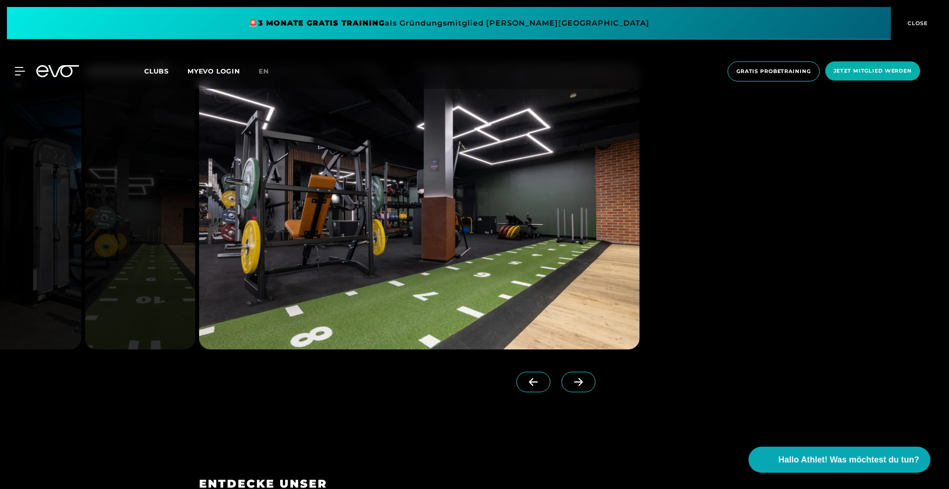
click at [570, 385] on icon at bounding box center [578, 382] width 16 height 8
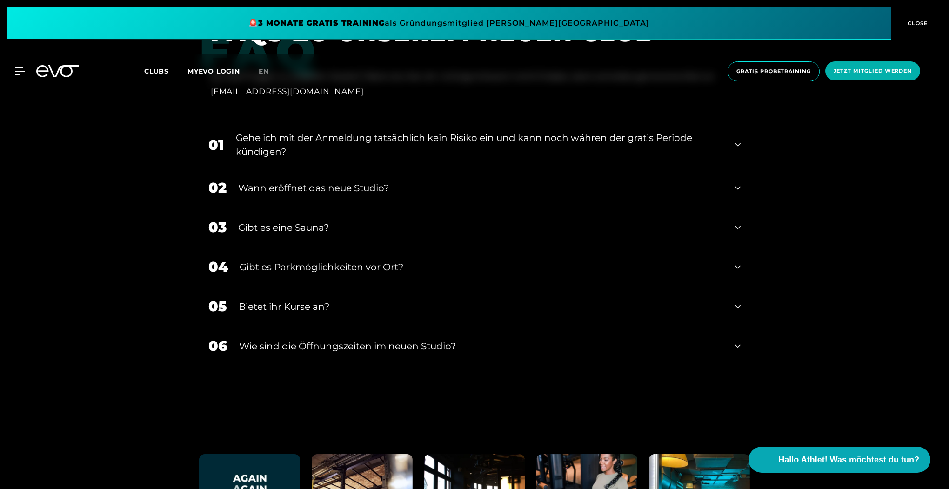
scroll to position [3534, 0]
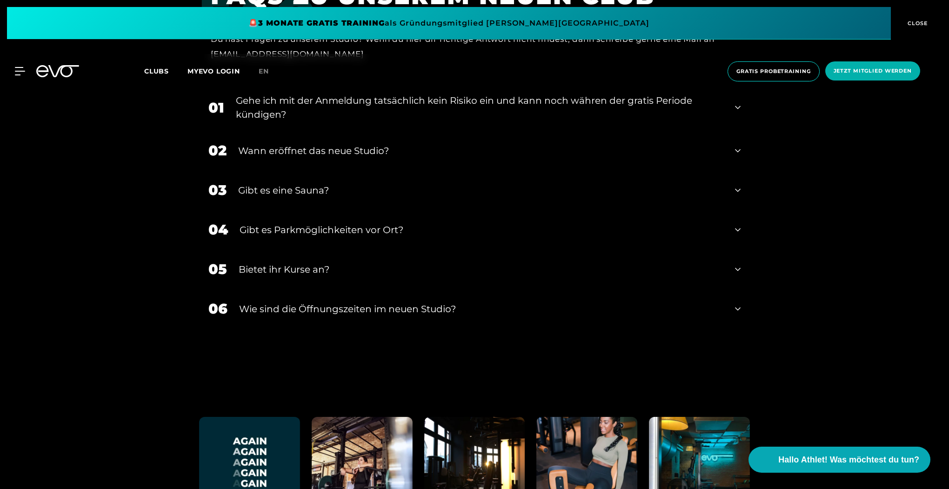
click at [738, 190] on icon at bounding box center [738, 190] width 6 height 11
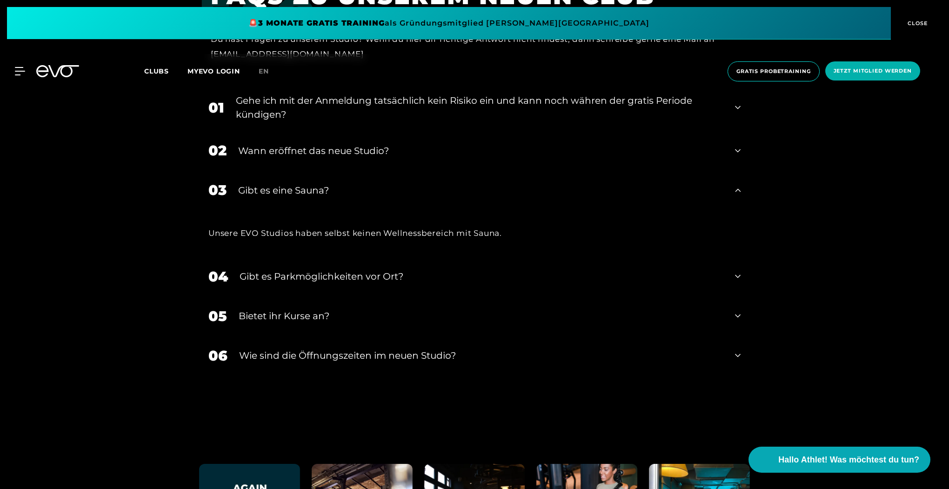
click at [737, 106] on icon at bounding box center [738, 107] width 6 height 11
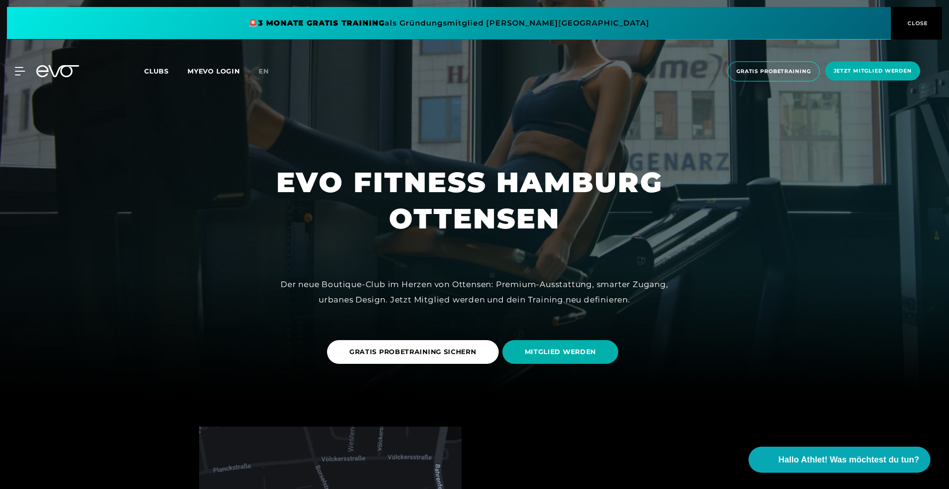
scroll to position [0, 0]
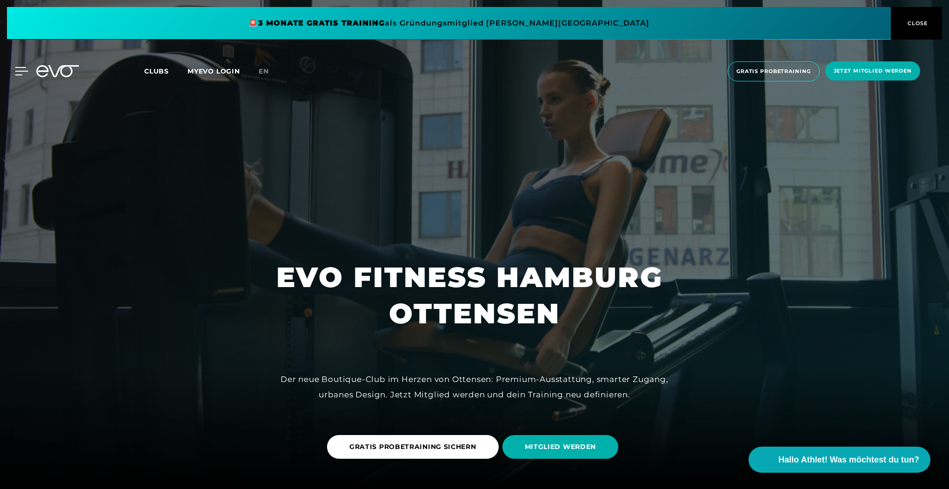
click at [21, 70] on icon at bounding box center [21, 71] width 13 height 8
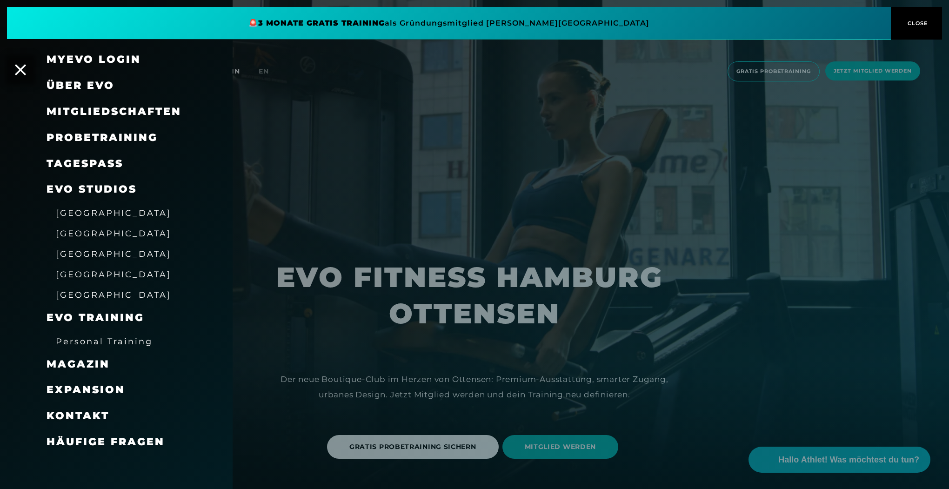
click at [109, 109] on span "Mitgliedschaften" at bounding box center [113, 111] width 135 height 13
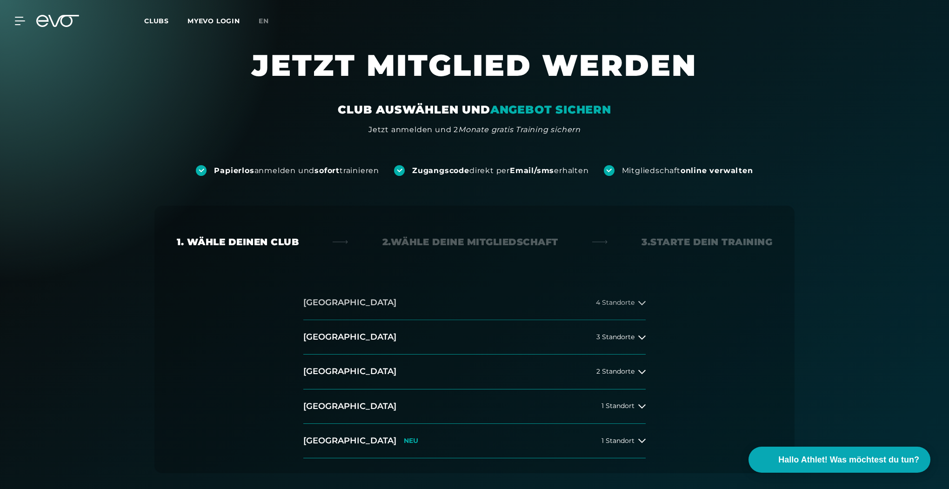
click at [643, 305] on icon at bounding box center [641, 302] width 7 height 7
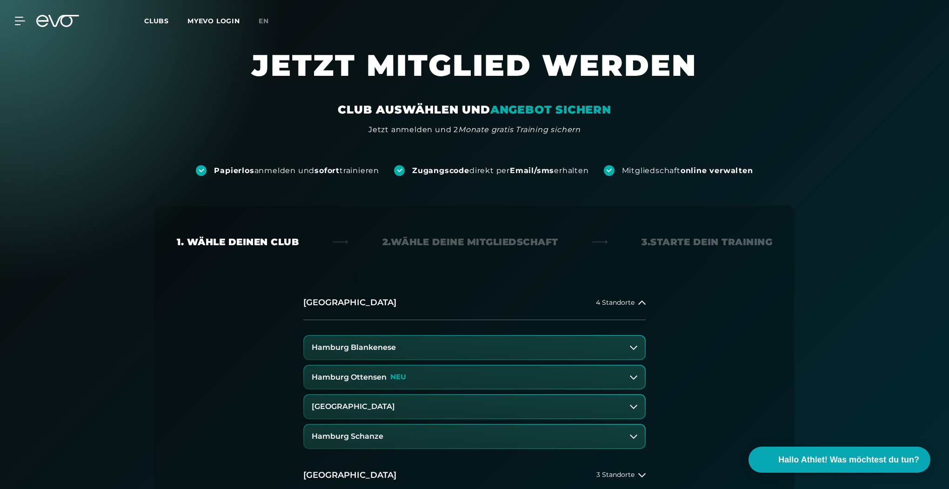
click at [634, 378] on icon at bounding box center [633, 377] width 7 height 4
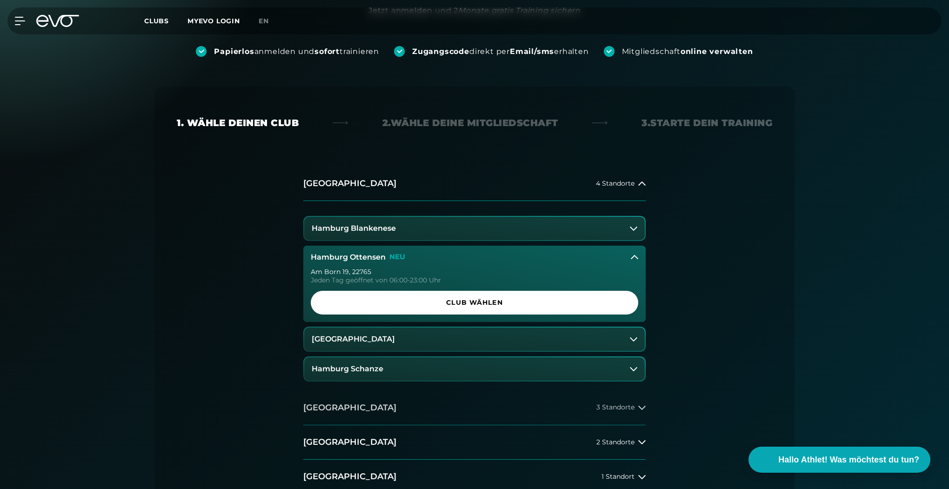
scroll to position [260, 0]
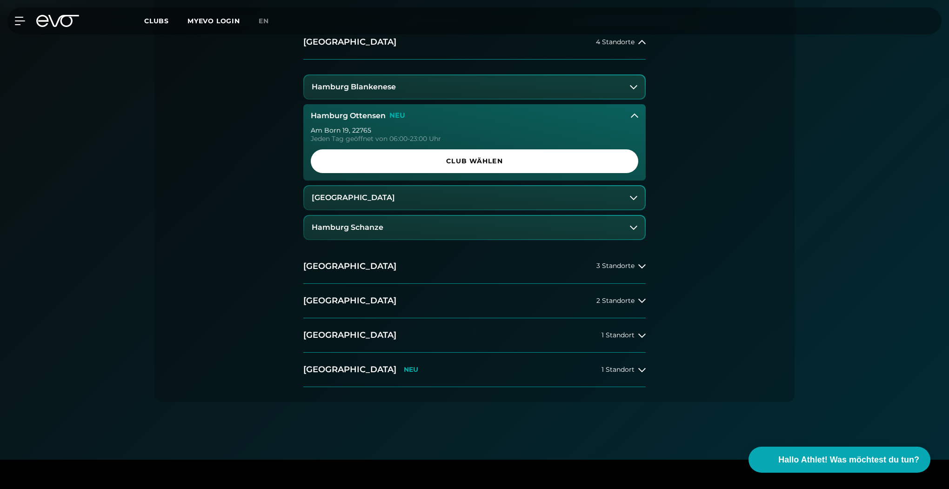
click at [638, 114] on button "Hamburg Ottensen NEU" at bounding box center [474, 115] width 342 height 23
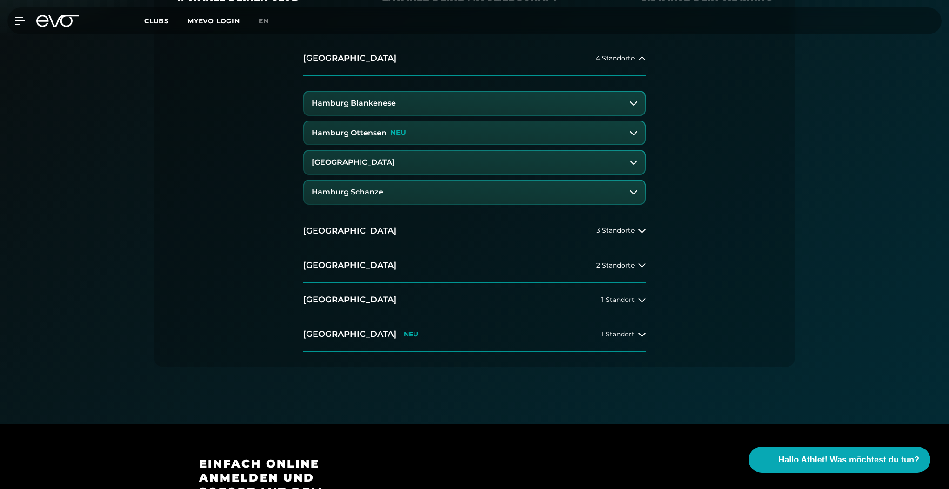
scroll to position [223, 0]
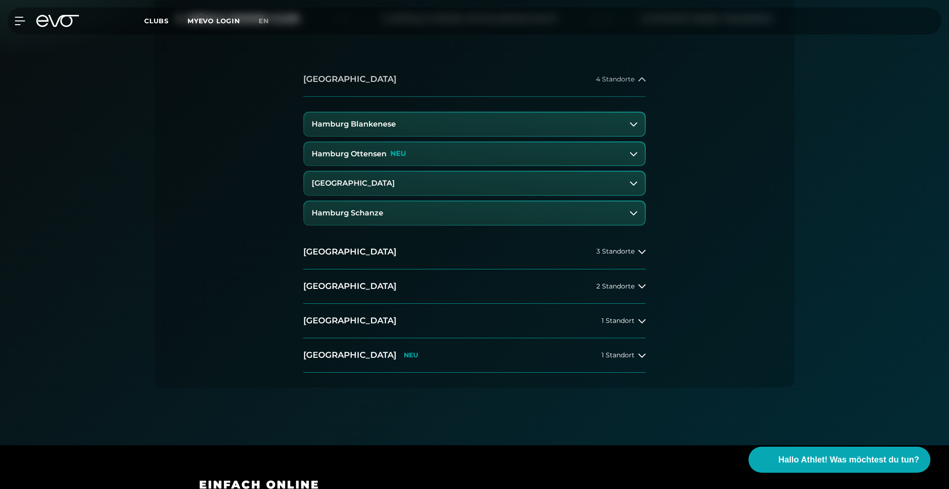
click at [639, 77] on icon at bounding box center [641, 79] width 7 height 7
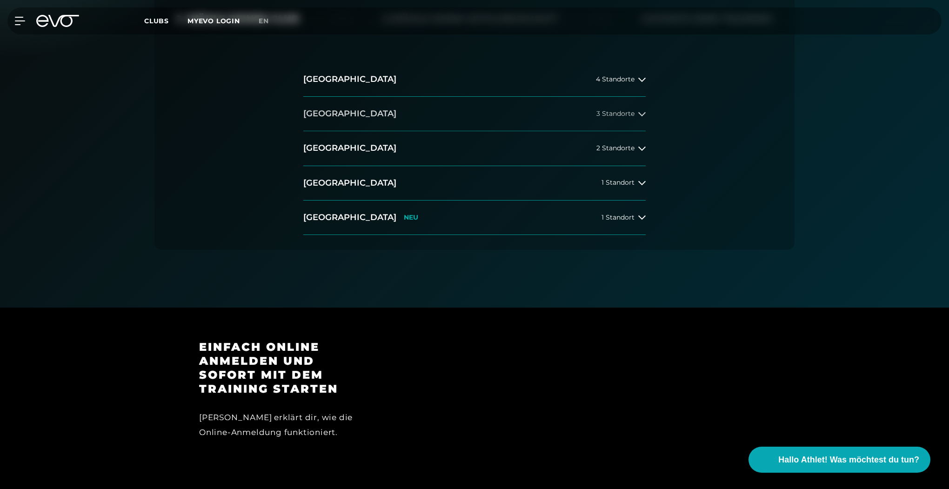
click at [643, 113] on icon at bounding box center [641, 113] width 7 height 7
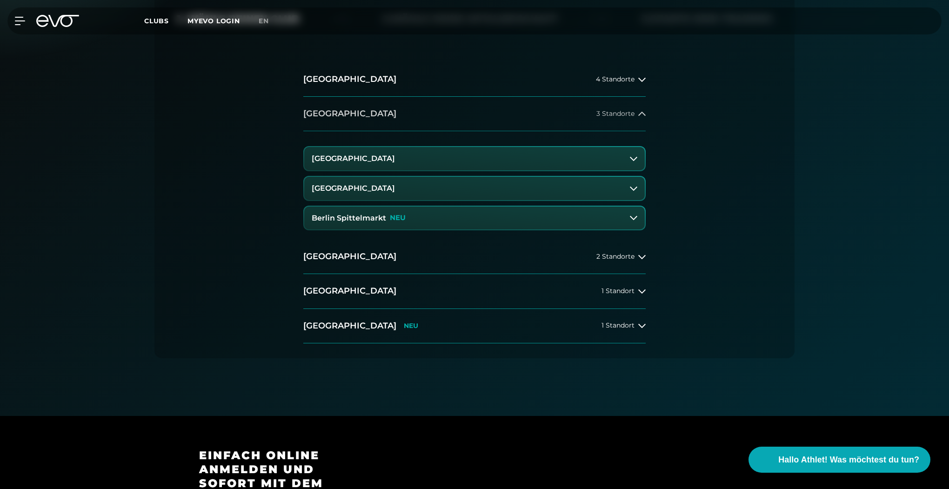
click at [643, 113] on icon at bounding box center [641, 113] width 7 height 4
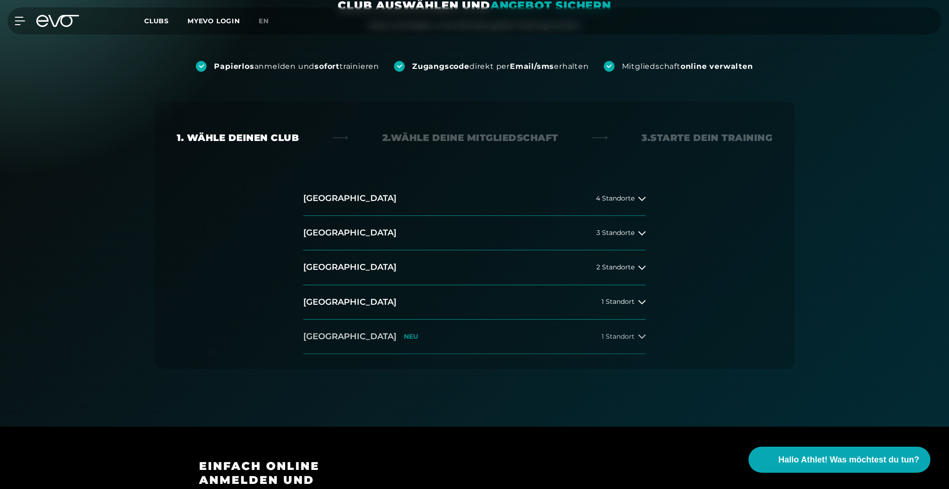
scroll to position [0, 0]
